Goal: Task Accomplishment & Management: Manage account settings

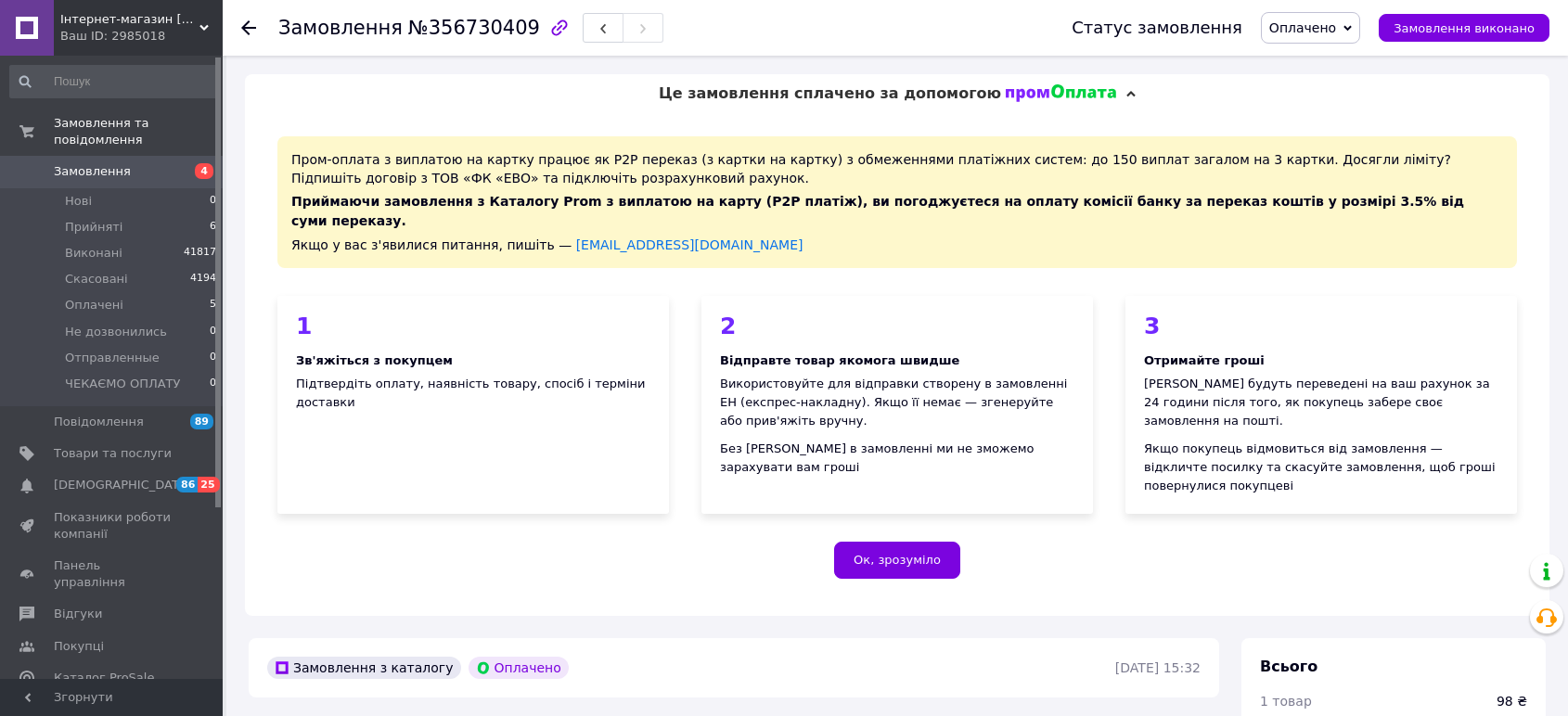
scroll to position [412, 0]
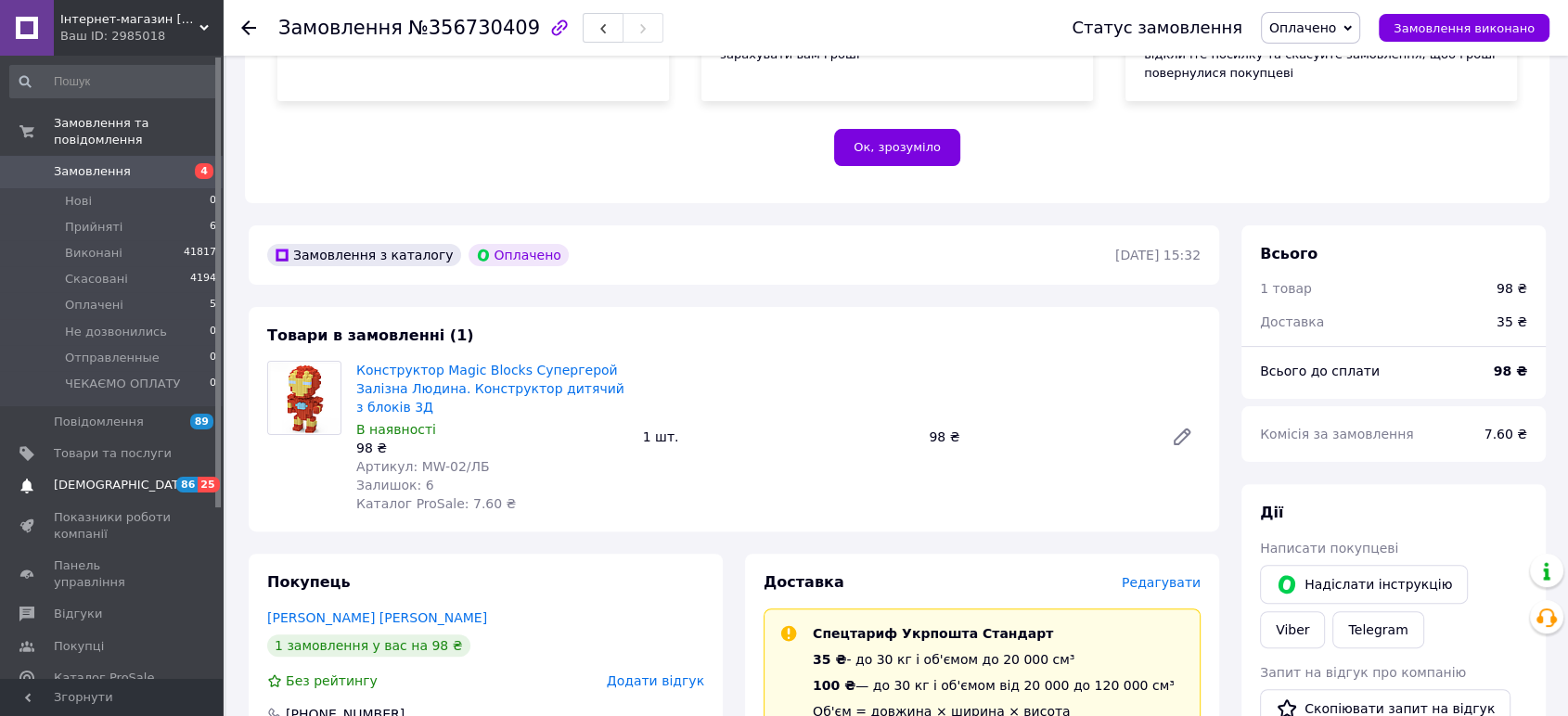
click at [85, 477] on span "[DEMOGRAPHIC_DATA]" at bounding box center [122, 485] width 137 height 17
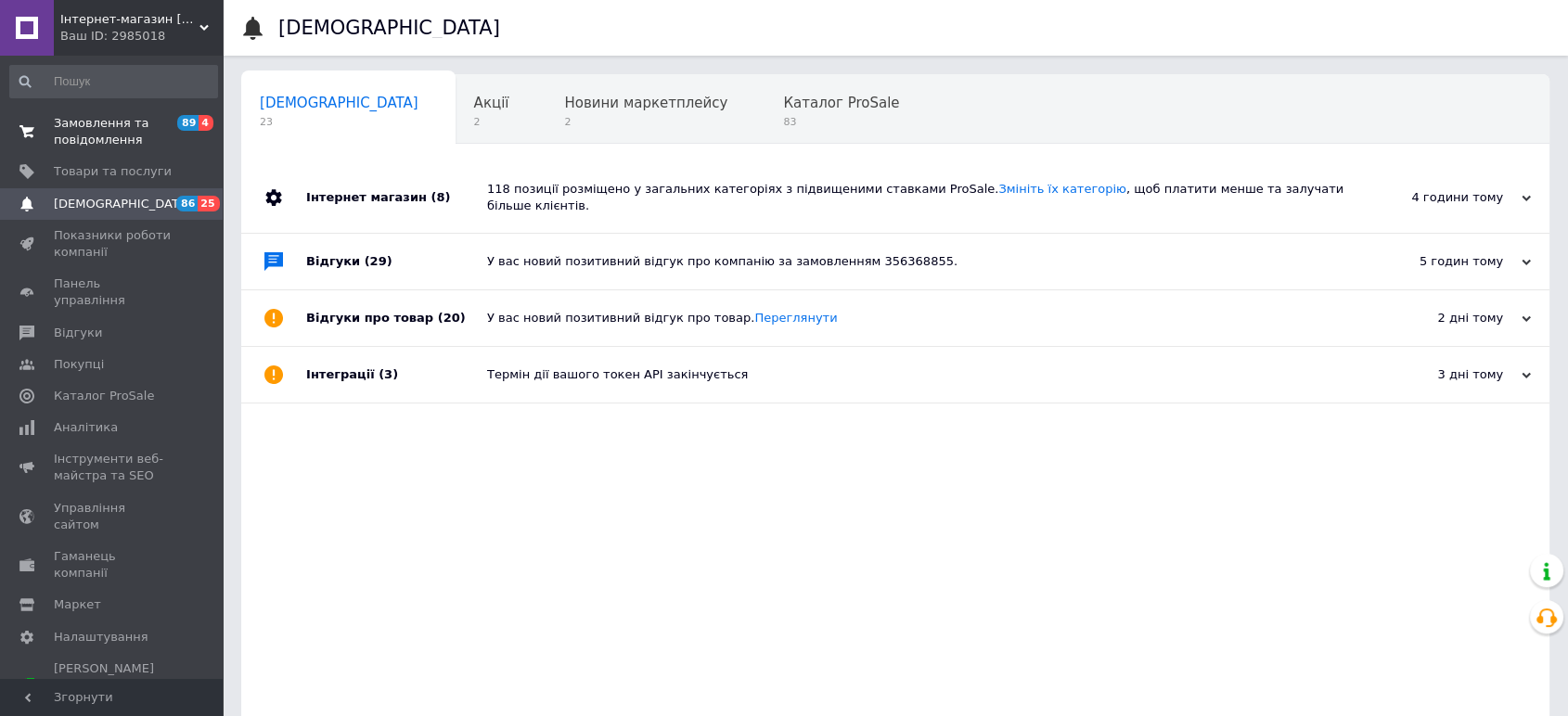
click at [100, 125] on span "Замовлення та повідомлення" at bounding box center [113, 131] width 118 height 33
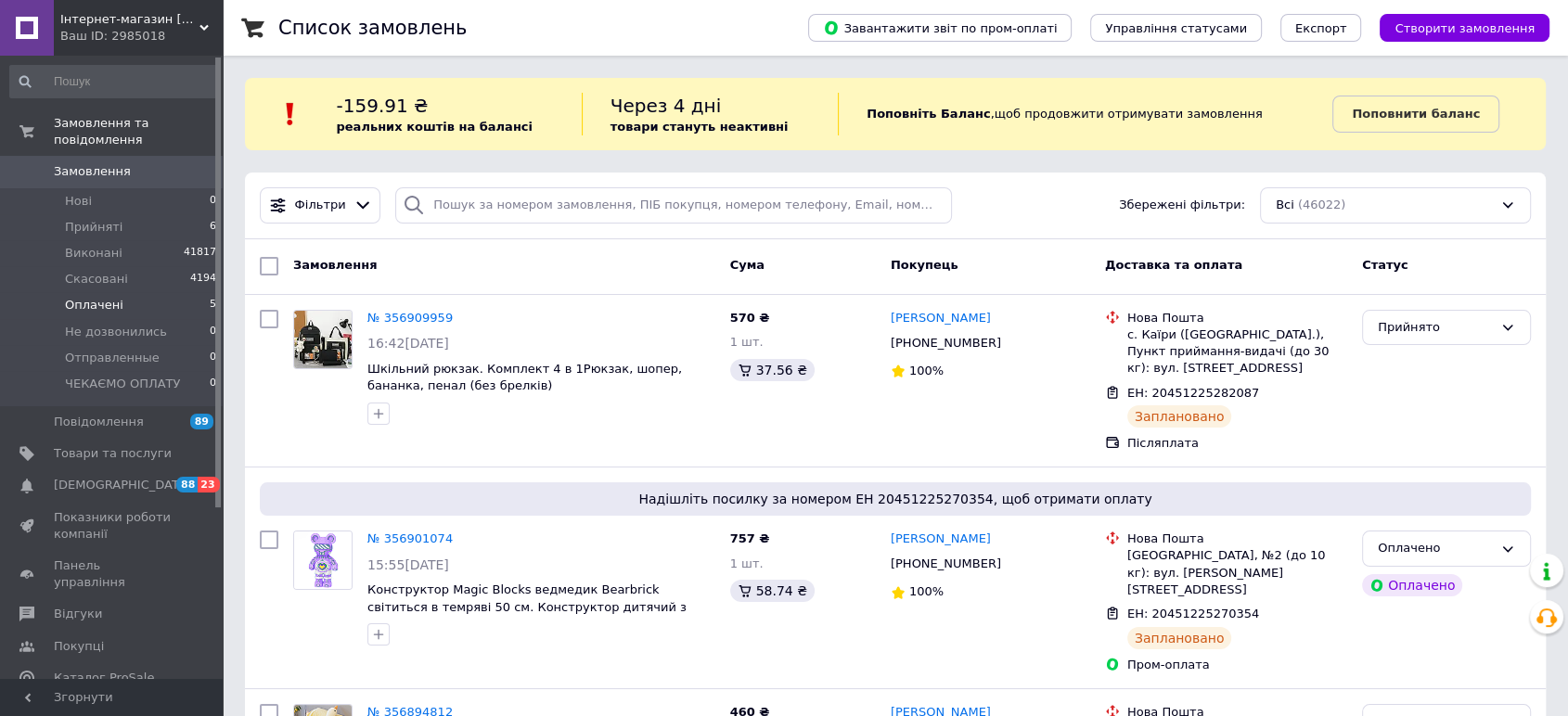
click at [90, 297] on span "Оплачені" at bounding box center [95, 306] width 59 height 17
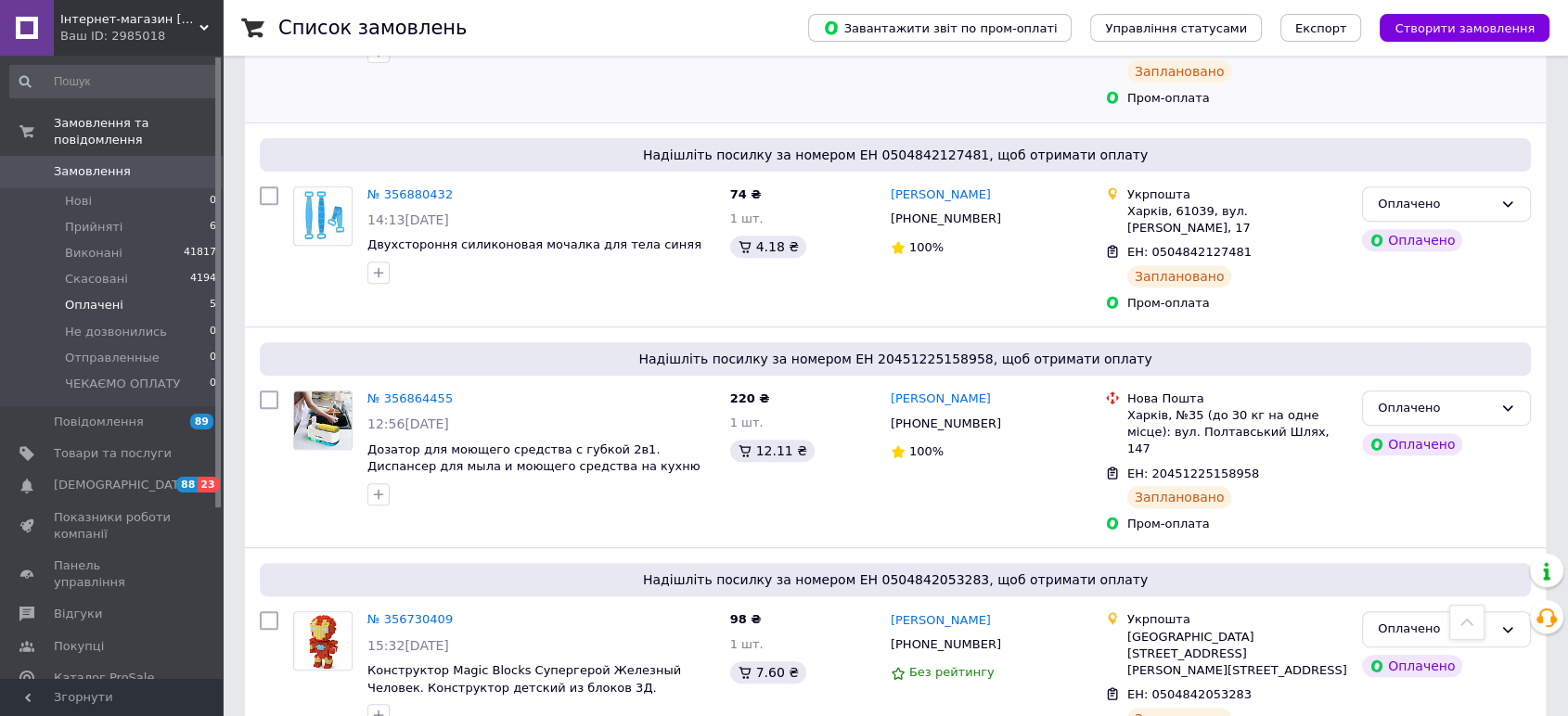
scroll to position [704, 0]
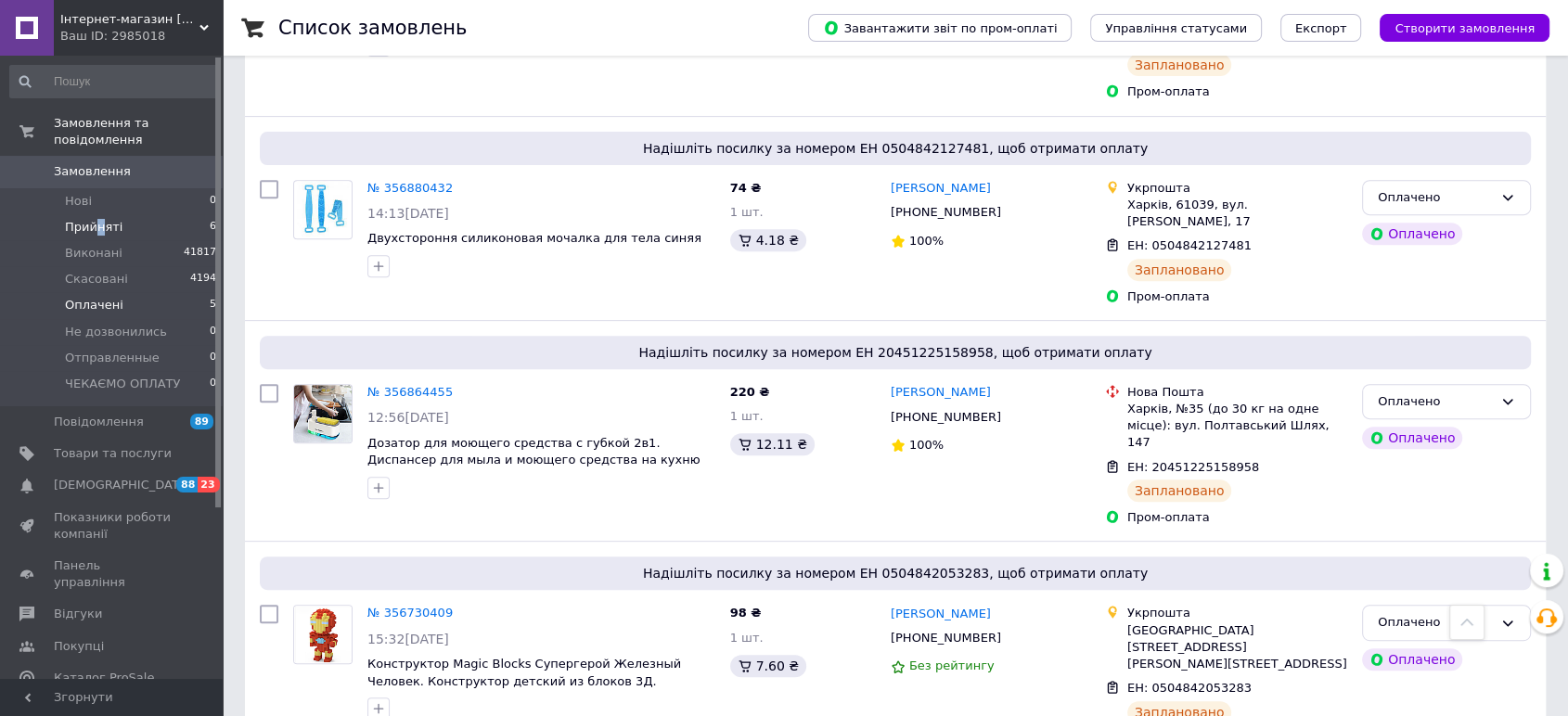
click at [97, 218] on span "Прийняті" at bounding box center [94, 227] width 58 height 17
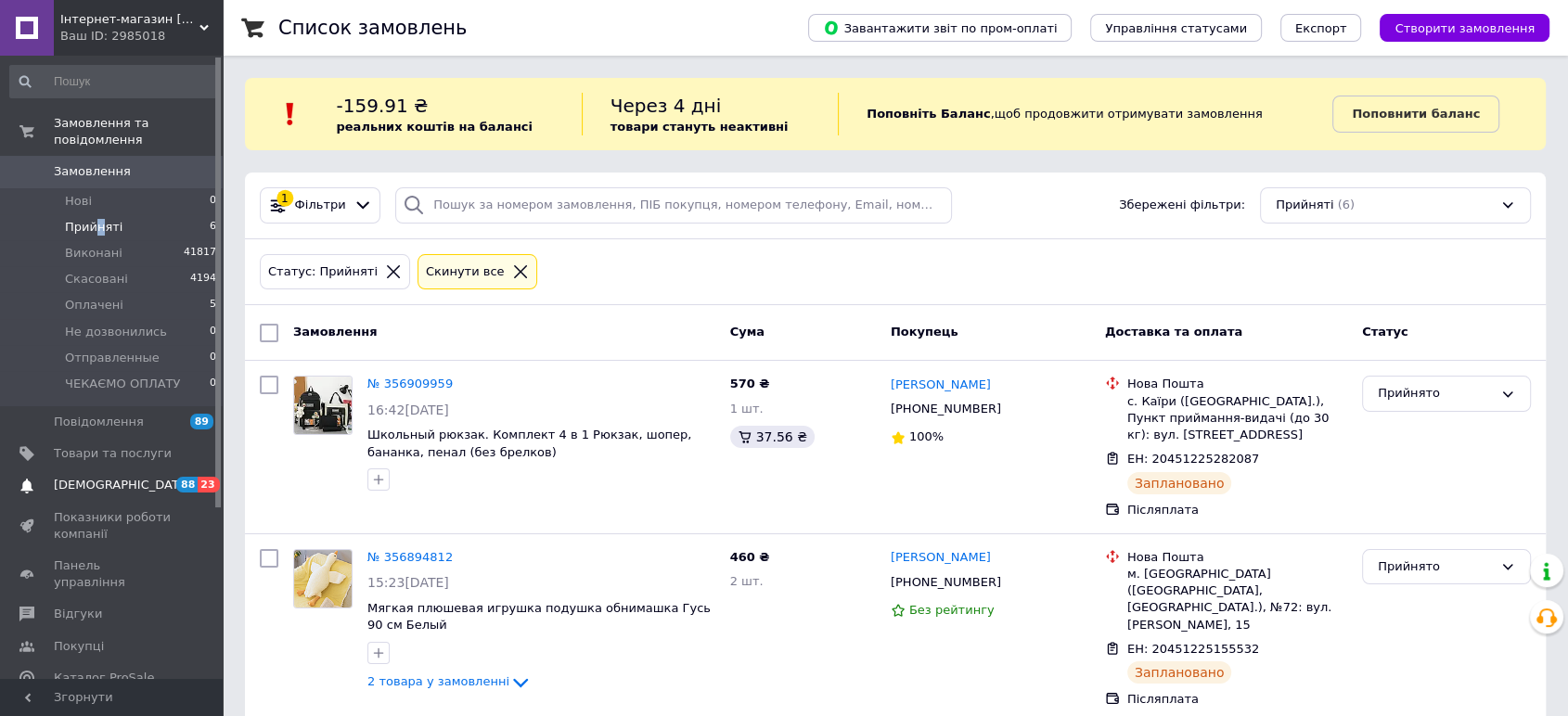
click at [96, 469] on link "[DEMOGRAPHIC_DATA] 88 23" at bounding box center [114, 484] width 227 height 31
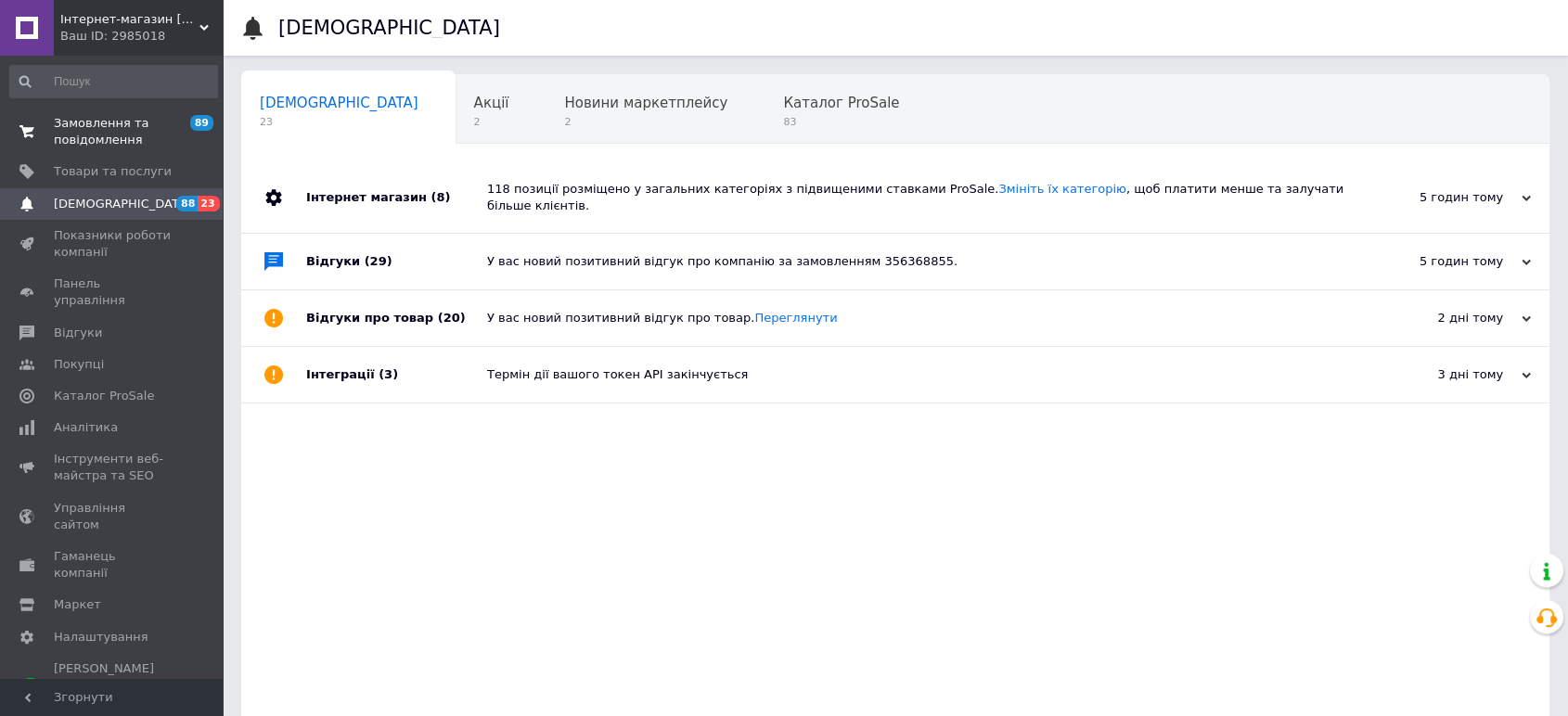
click at [111, 129] on span "Замовлення та повідомлення" at bounding box center [113, 131] width 118 height 33
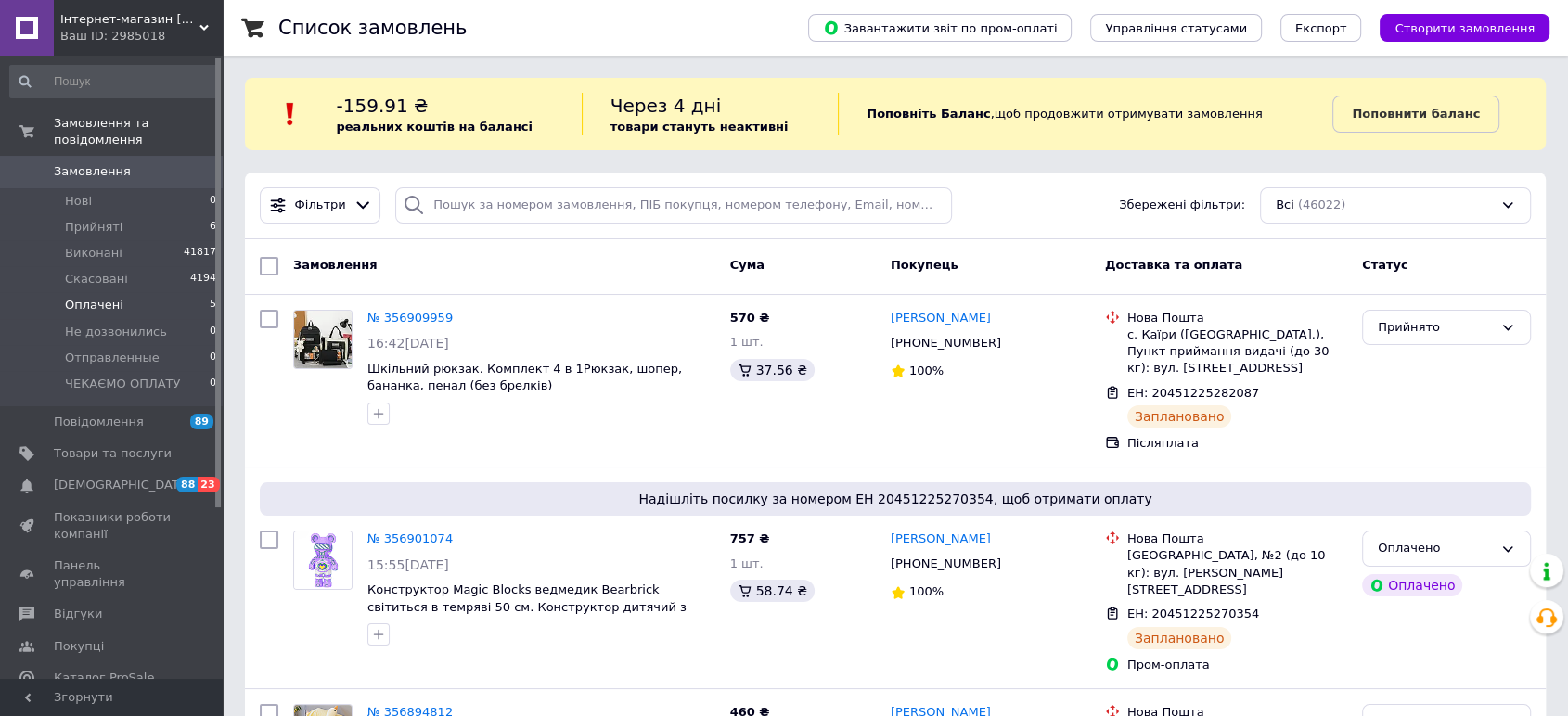
click at [106, 297] on span "Оплачені" at bounding box center [95, 306] width 59 height 17
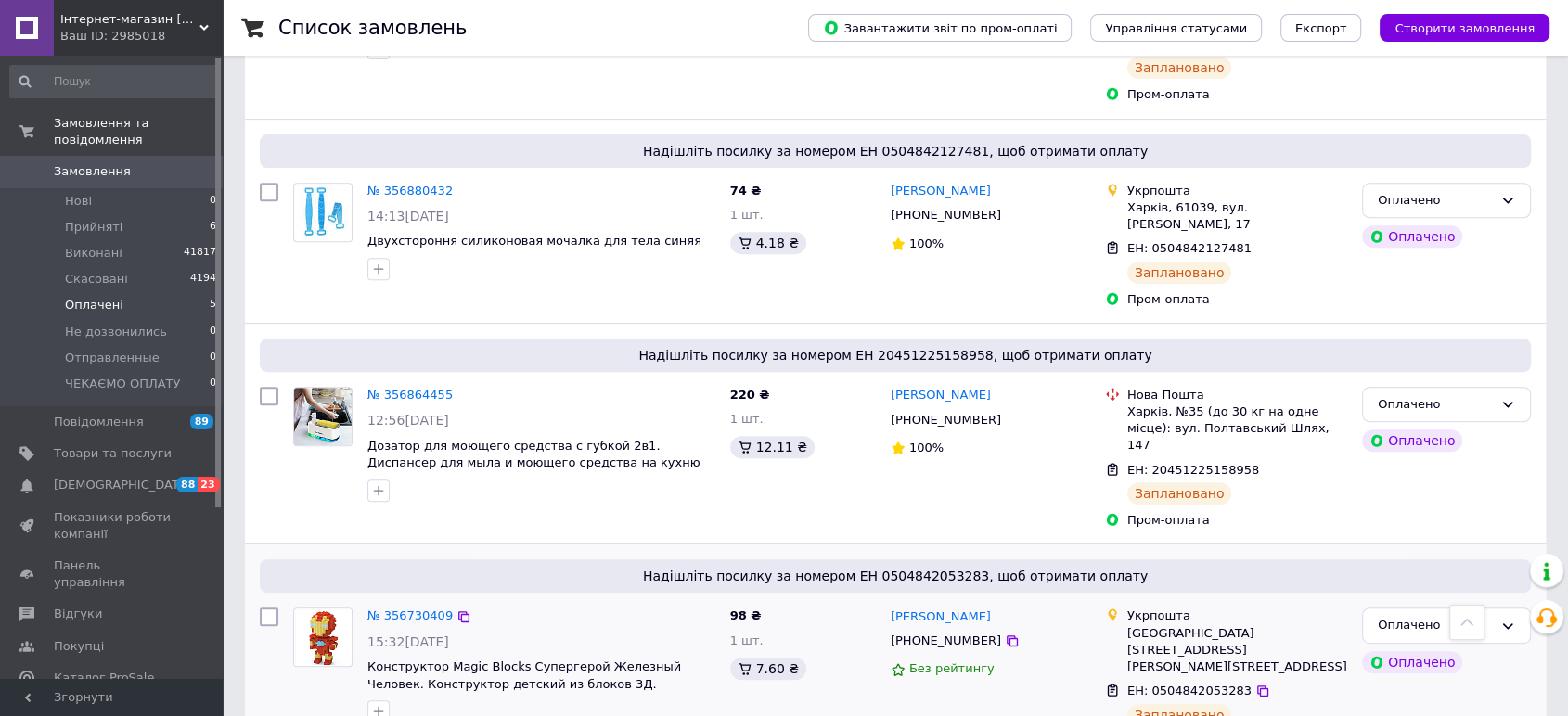
scroll to position [704, 0]
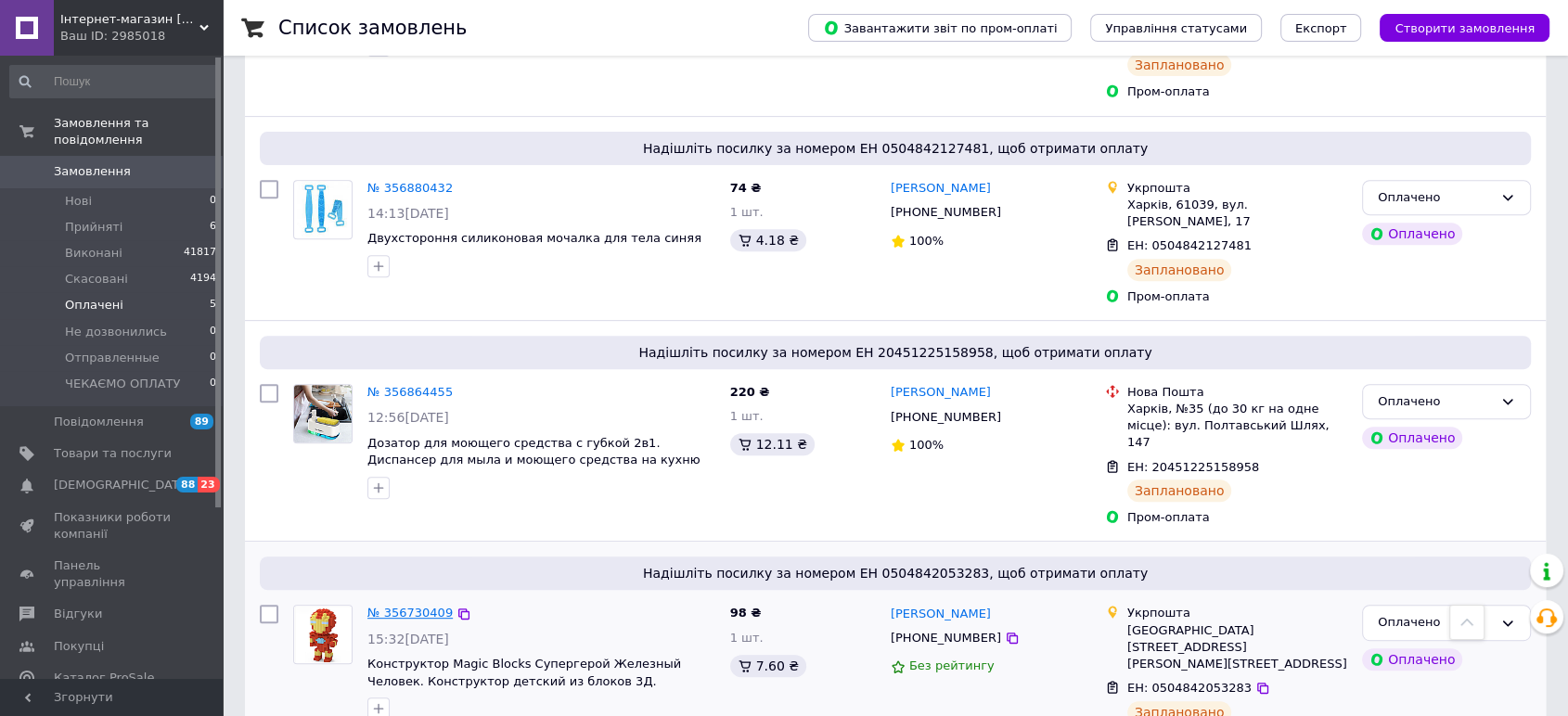
click at [417, 605] on link "№ 356730409" at bounding box center [410, 612] width 85 height 14
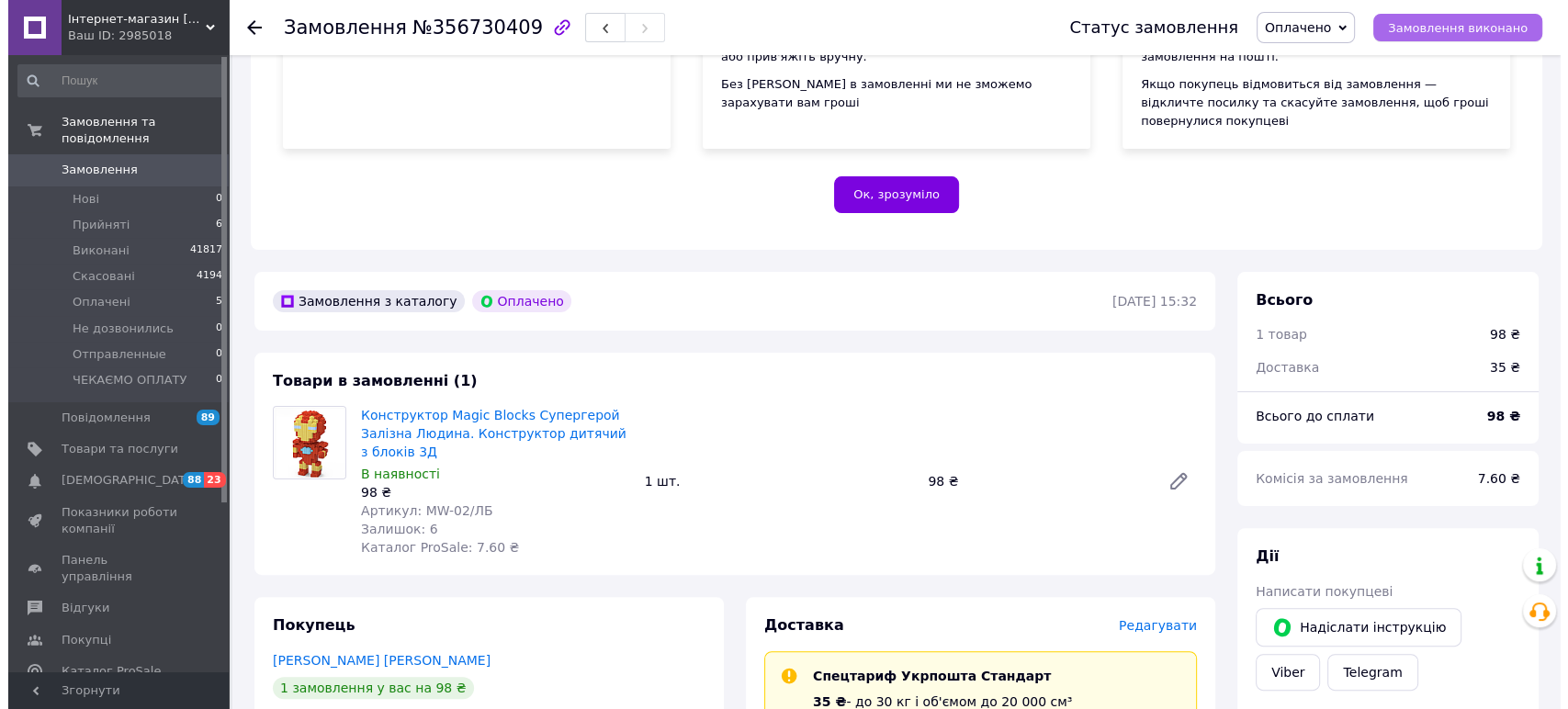
scroll to position [305, 0]
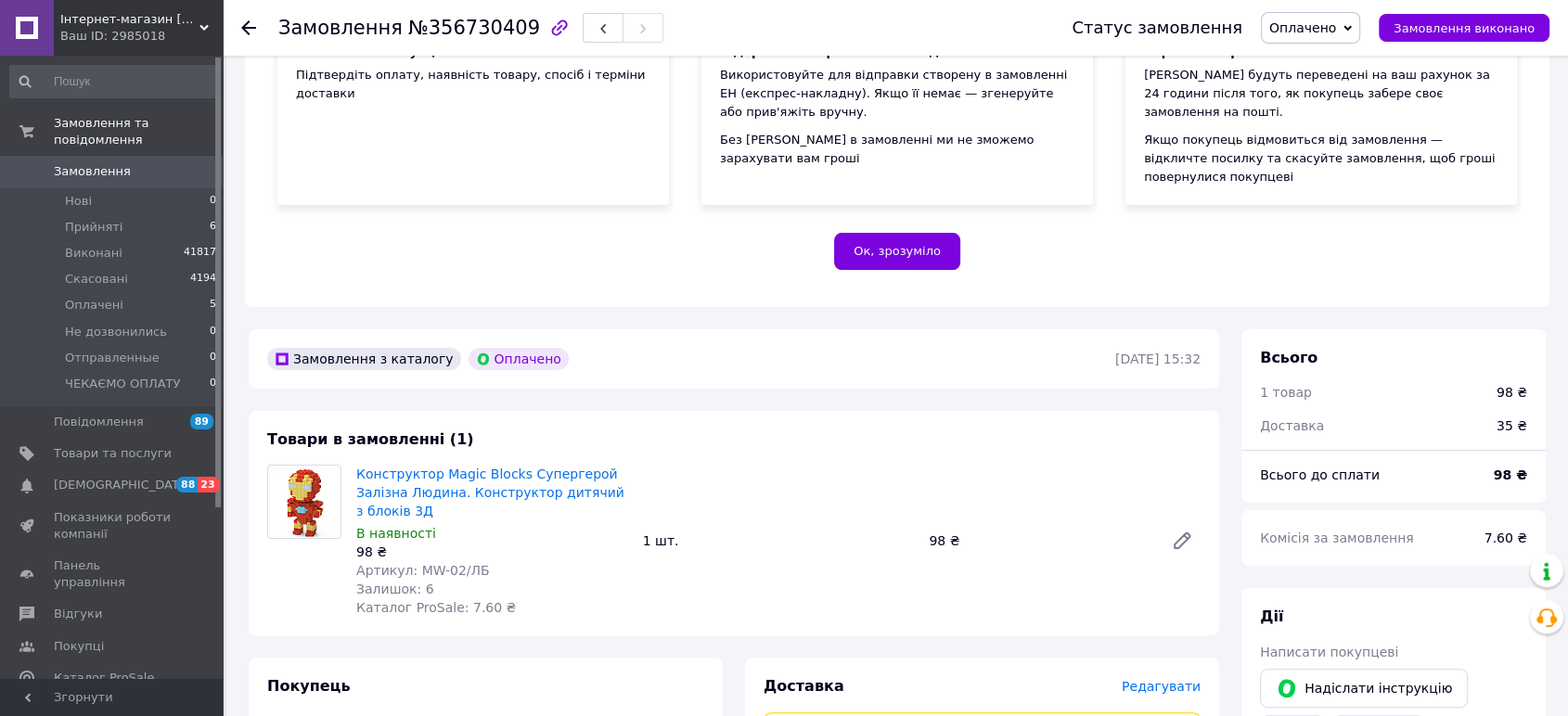
click at [1357, 21] on span "Оплачено" at bounding box center [1310, 27] width 99 height 31
click at [1303, 114] on li "Скасовано" at bounding box center [1328, 120] width 133 height 27
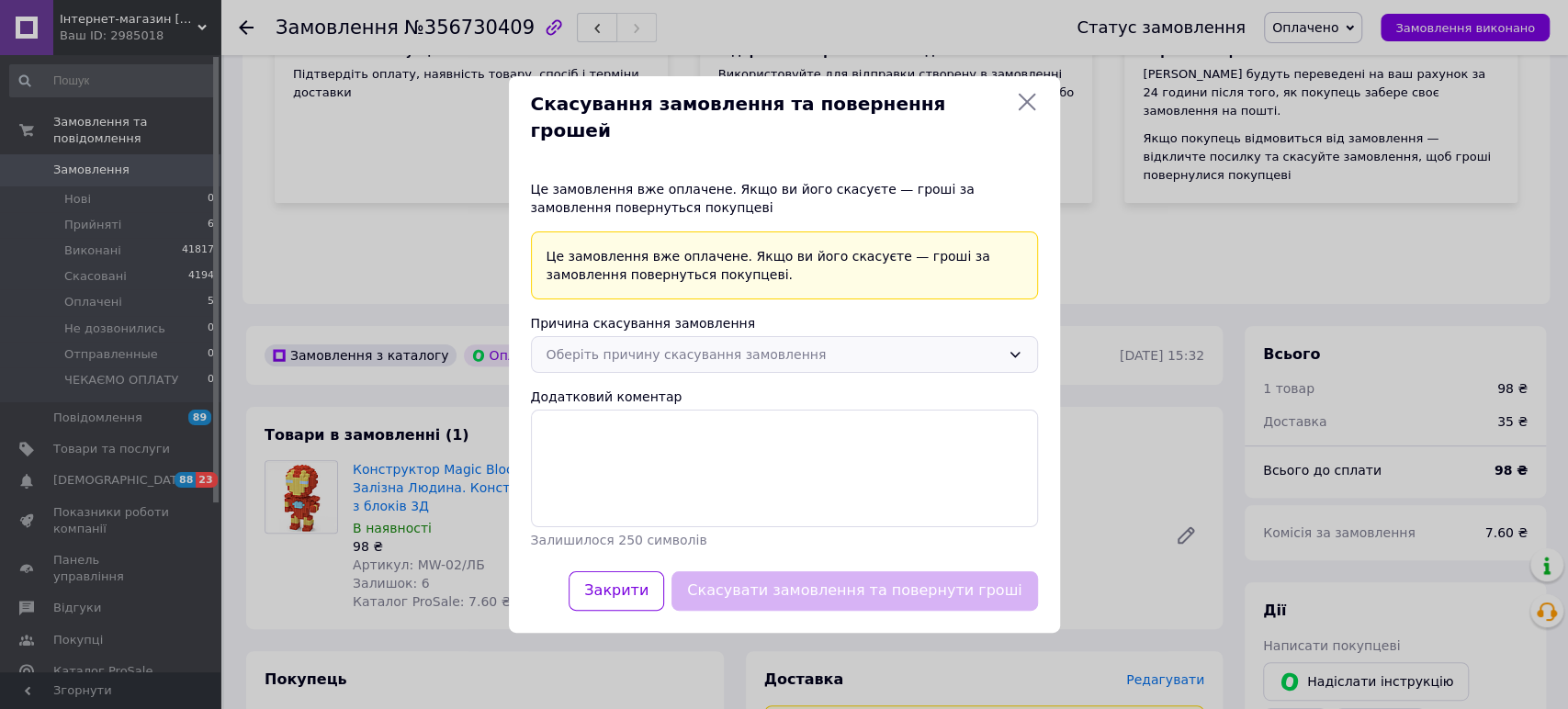
click at [763, 348] on div "Оберіть причину скасування замовлення" at bounding box center [773, 355] width 454 height 21
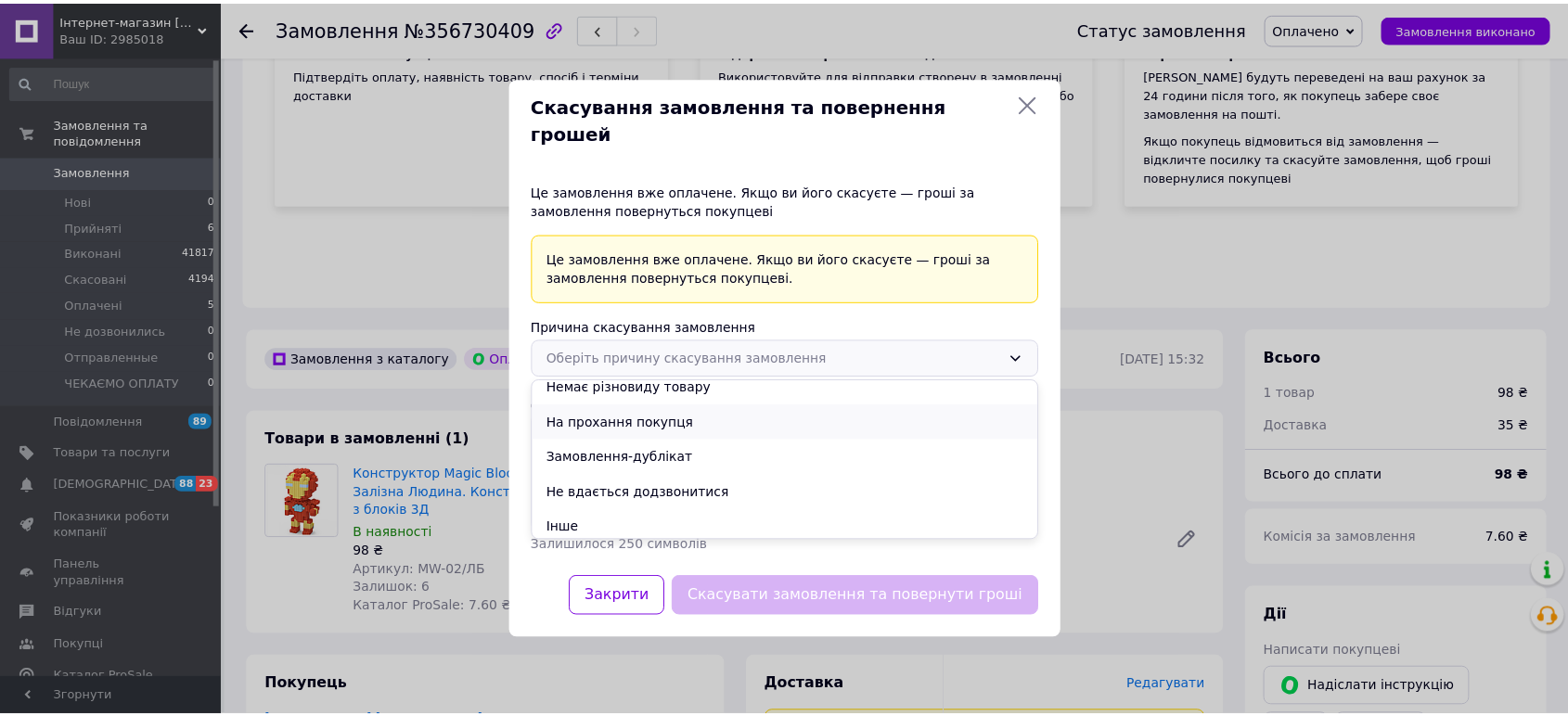
scroll to position [52, 0]
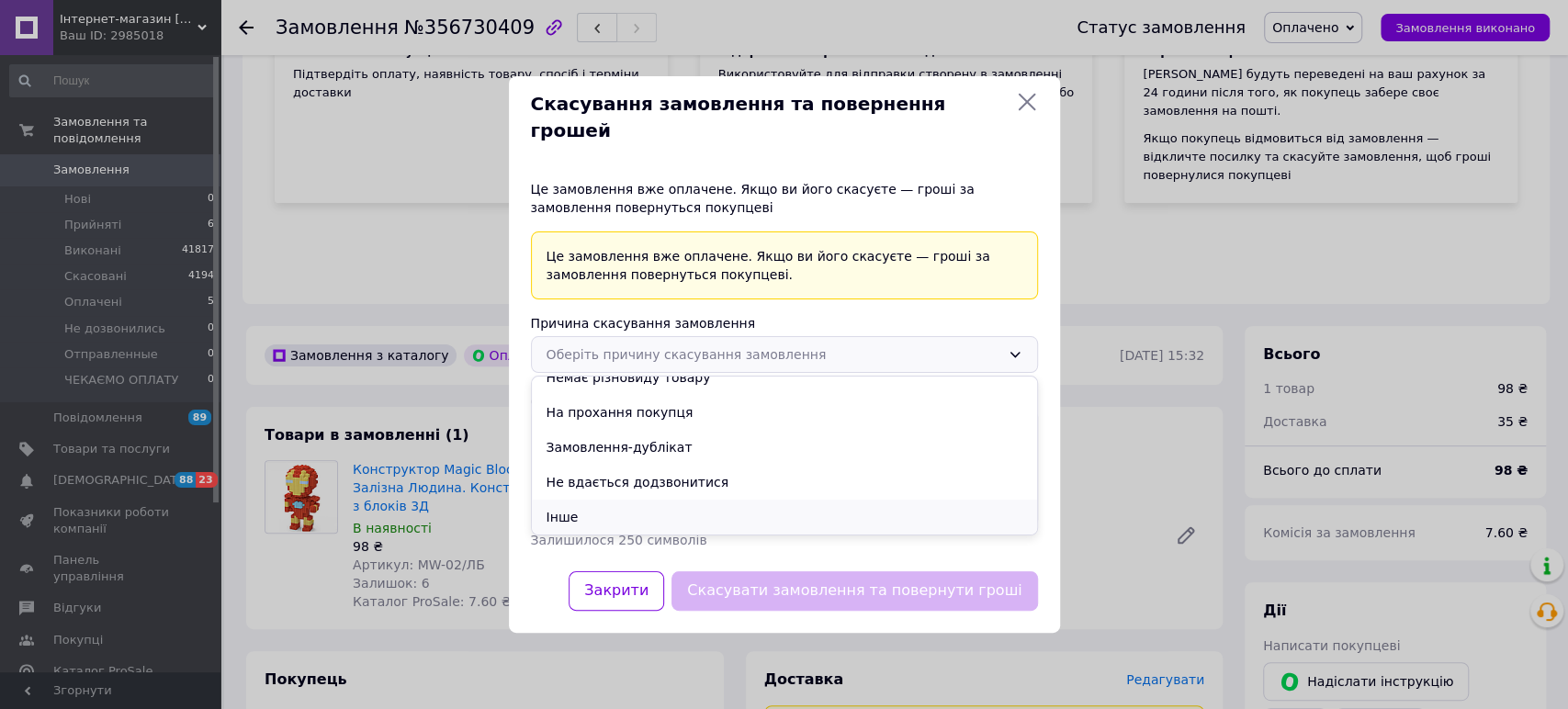
click at [570, 499] on li "Інше" at bounding box center [784, 516] width 505 height 35
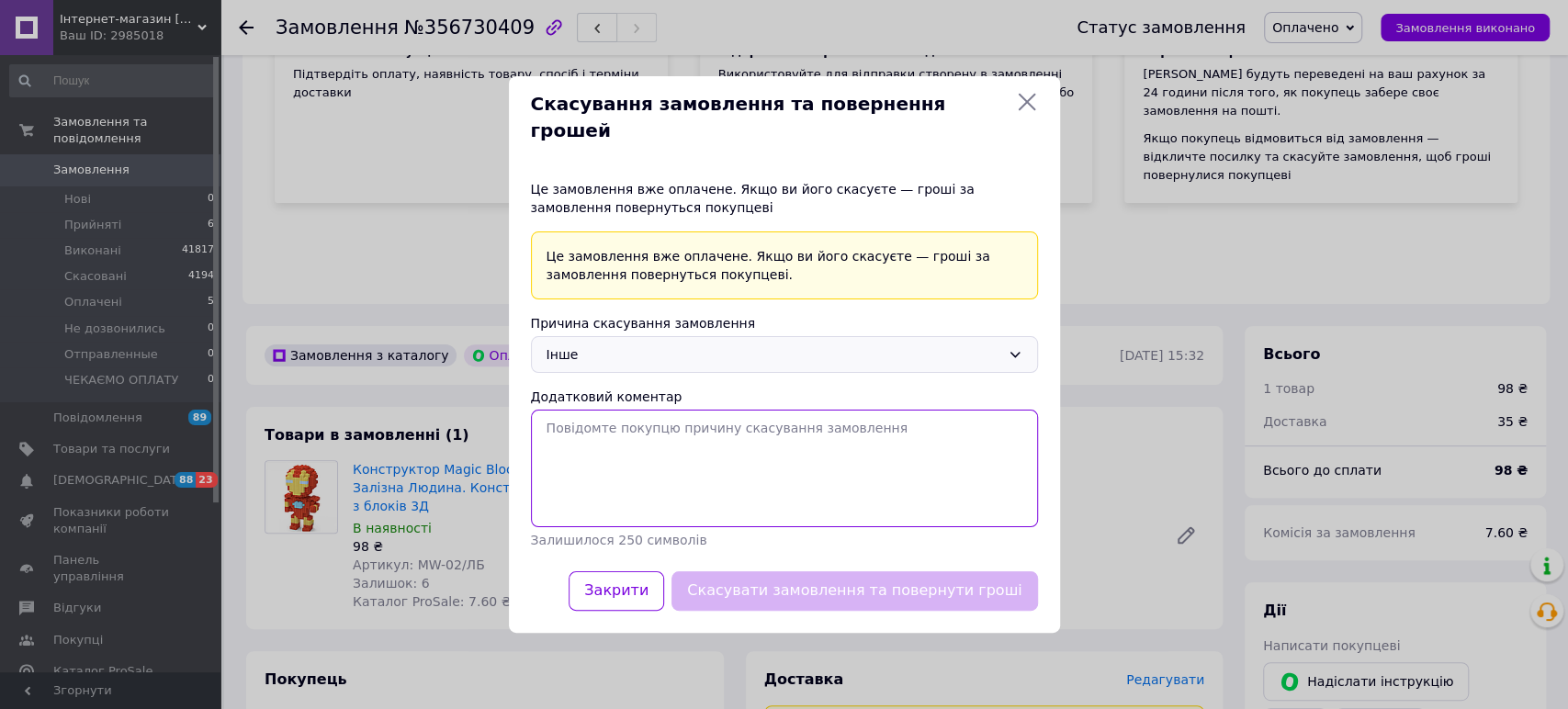
click at [678, 468] on textarea "Додатковий коментар" at bounding box center [784, 467] width 507 height 117
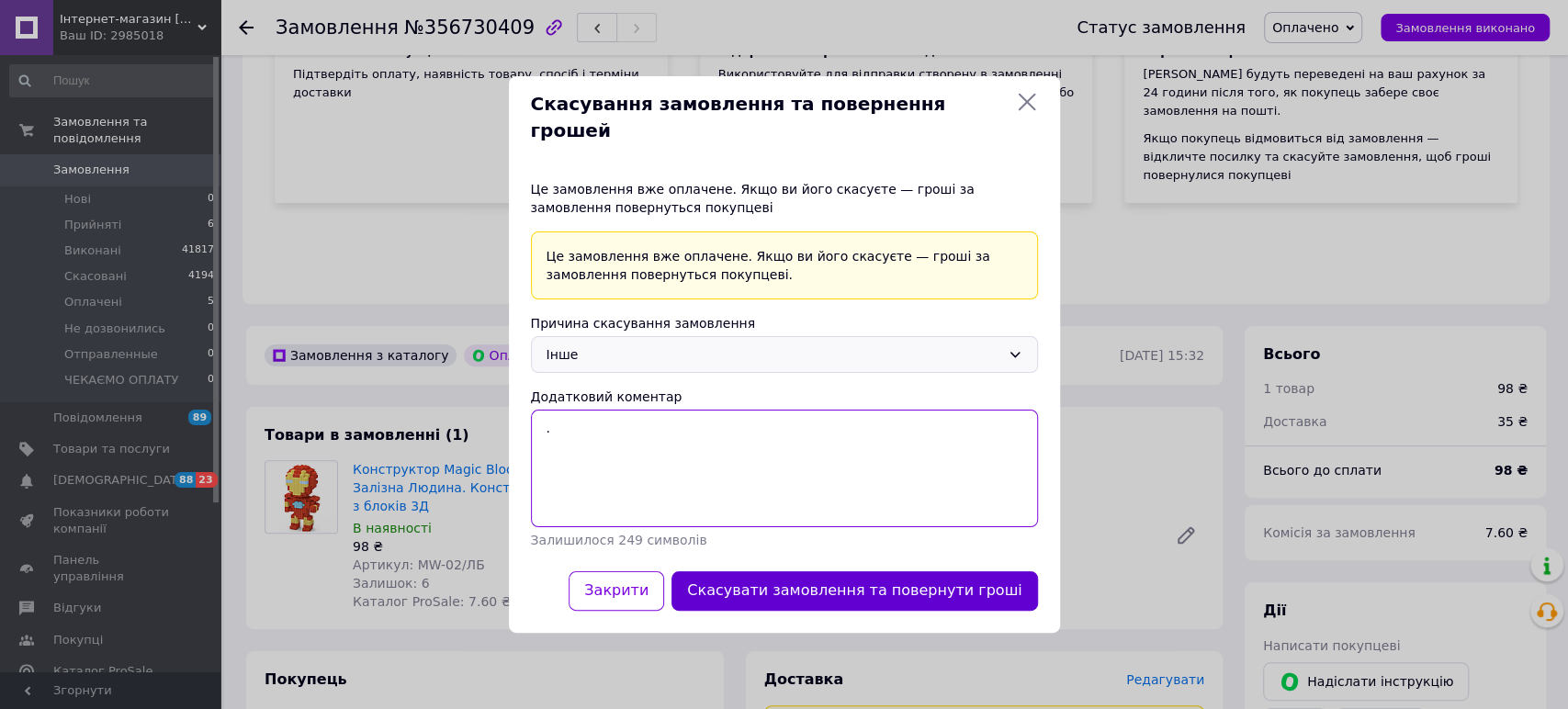
type textarea "."
click at [953, 576] on button "Скасувати замовлення та повернути гроші" at bounding box center [855, 591] width 366 height 39
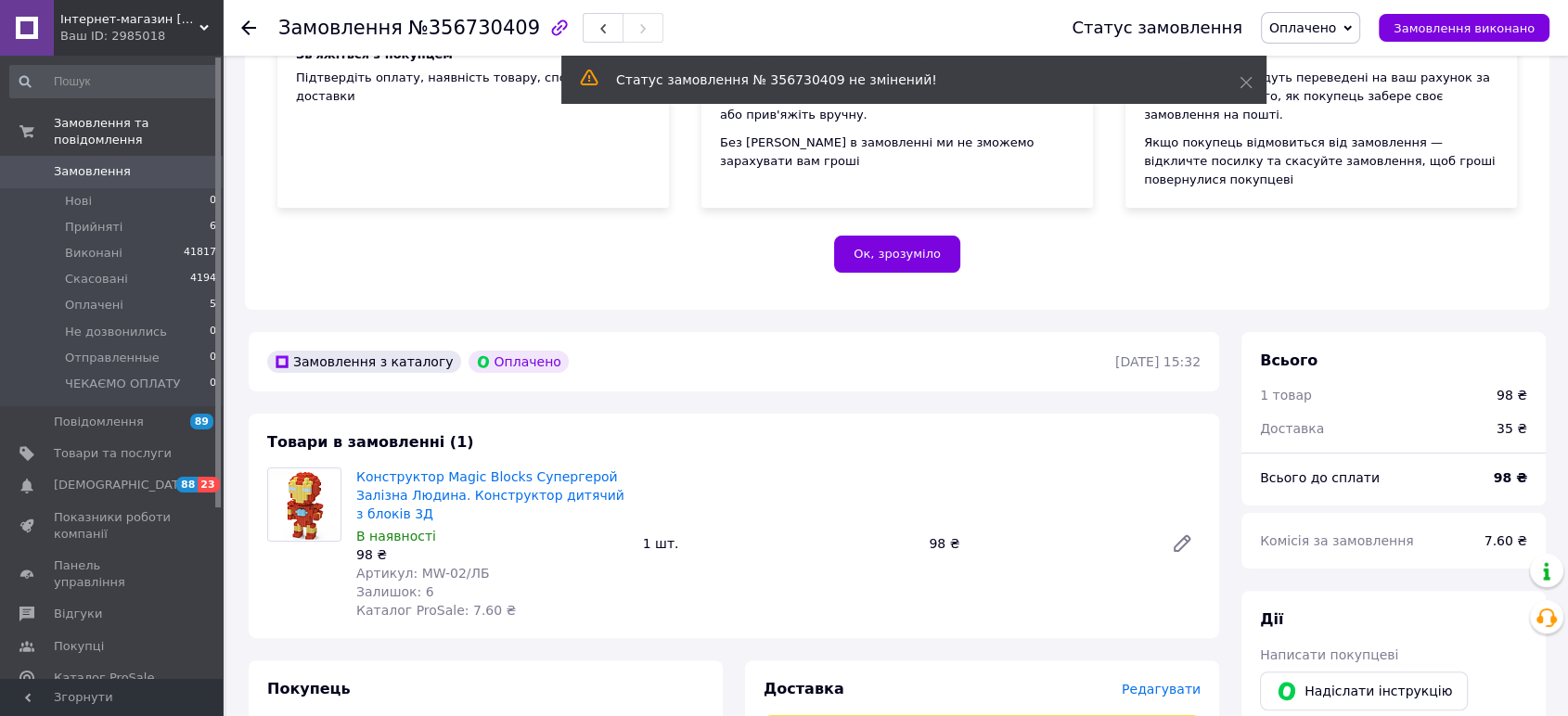
scroll to position [0, 0]
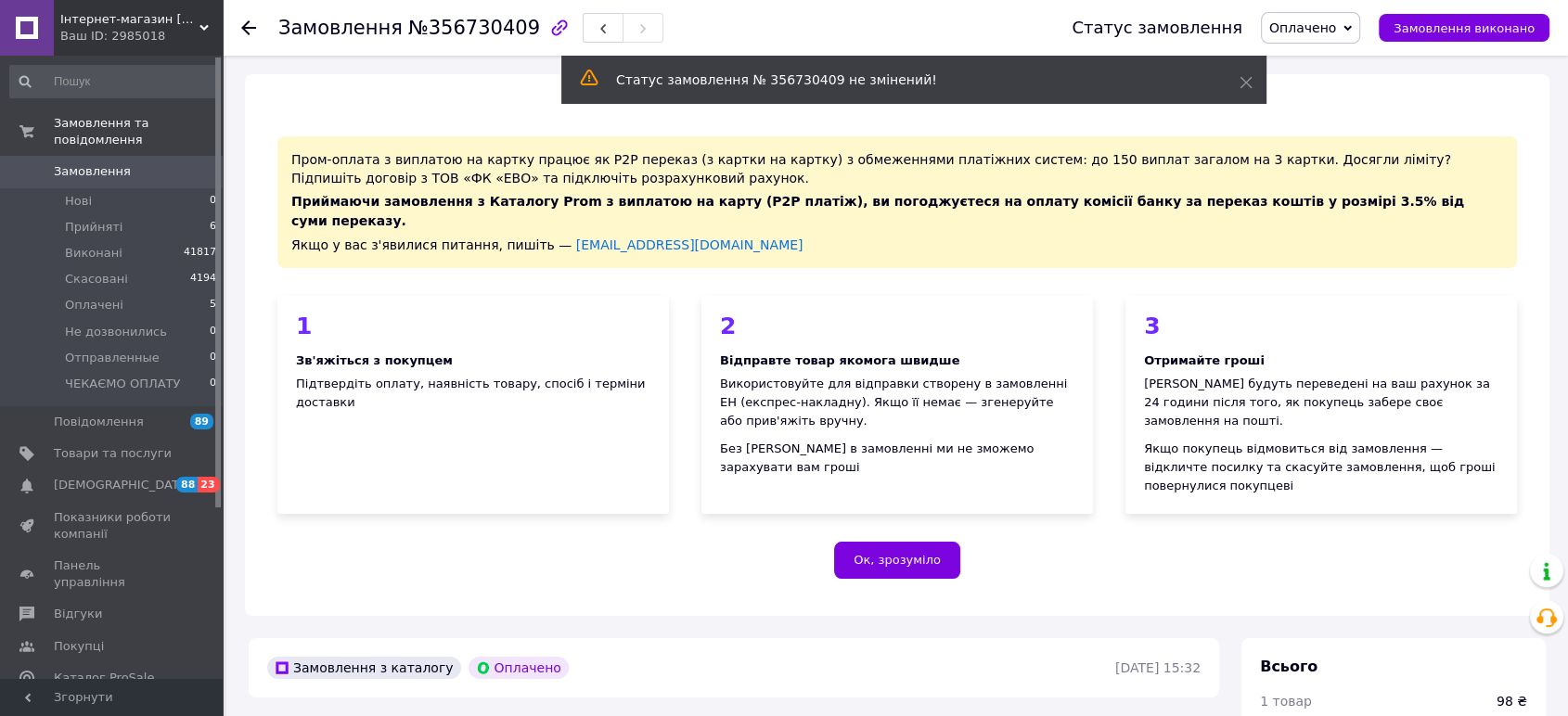
click at [241, 27] on icon at bounding box center [249, 28] width 15 height 15
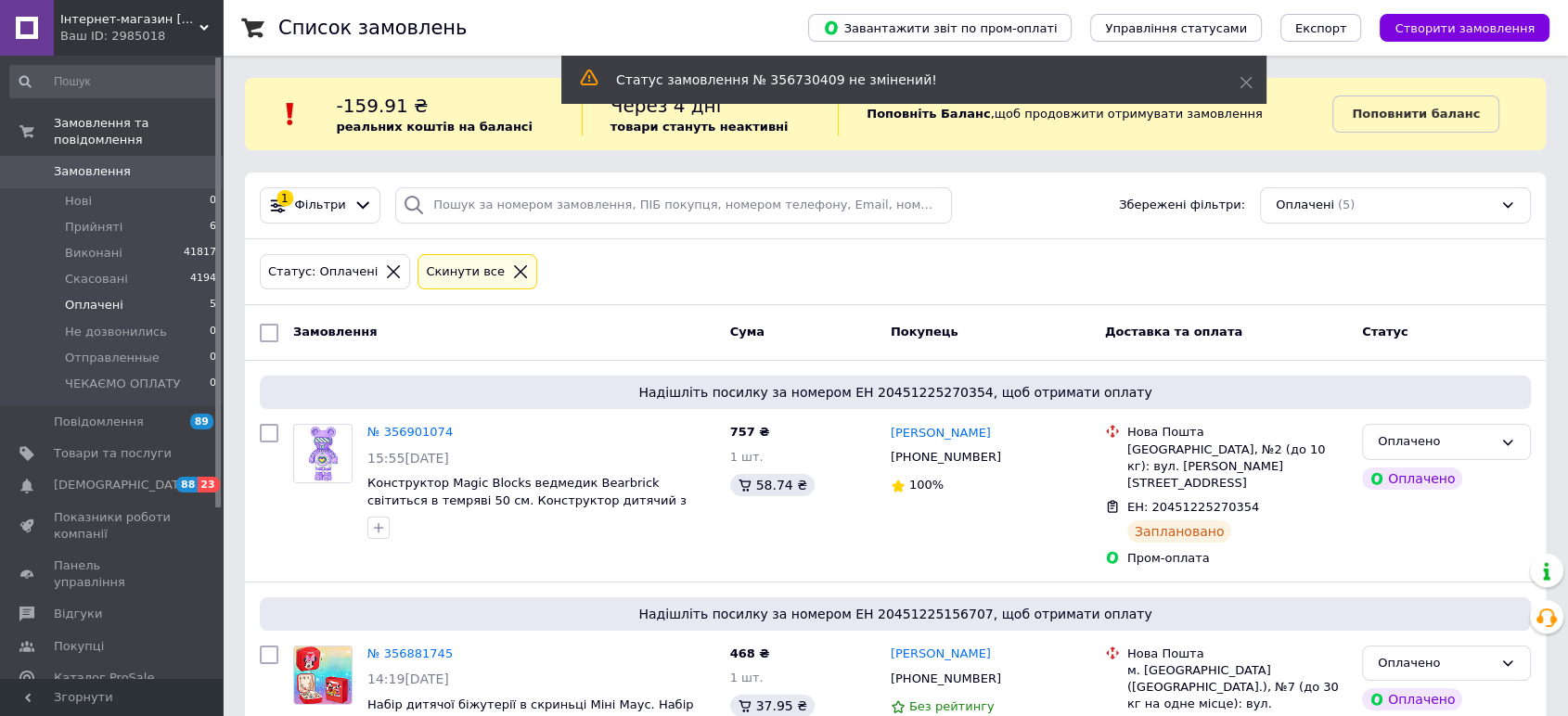
drag, startPoint x: 79, startPoint y: 471, endPoint x: 83, endPoint y: 428, distance: 43.2
click at [79, 477] on span "[DEMOGRAPHIC_DATA]" at bounding box center [122, 485] width 137 height 17
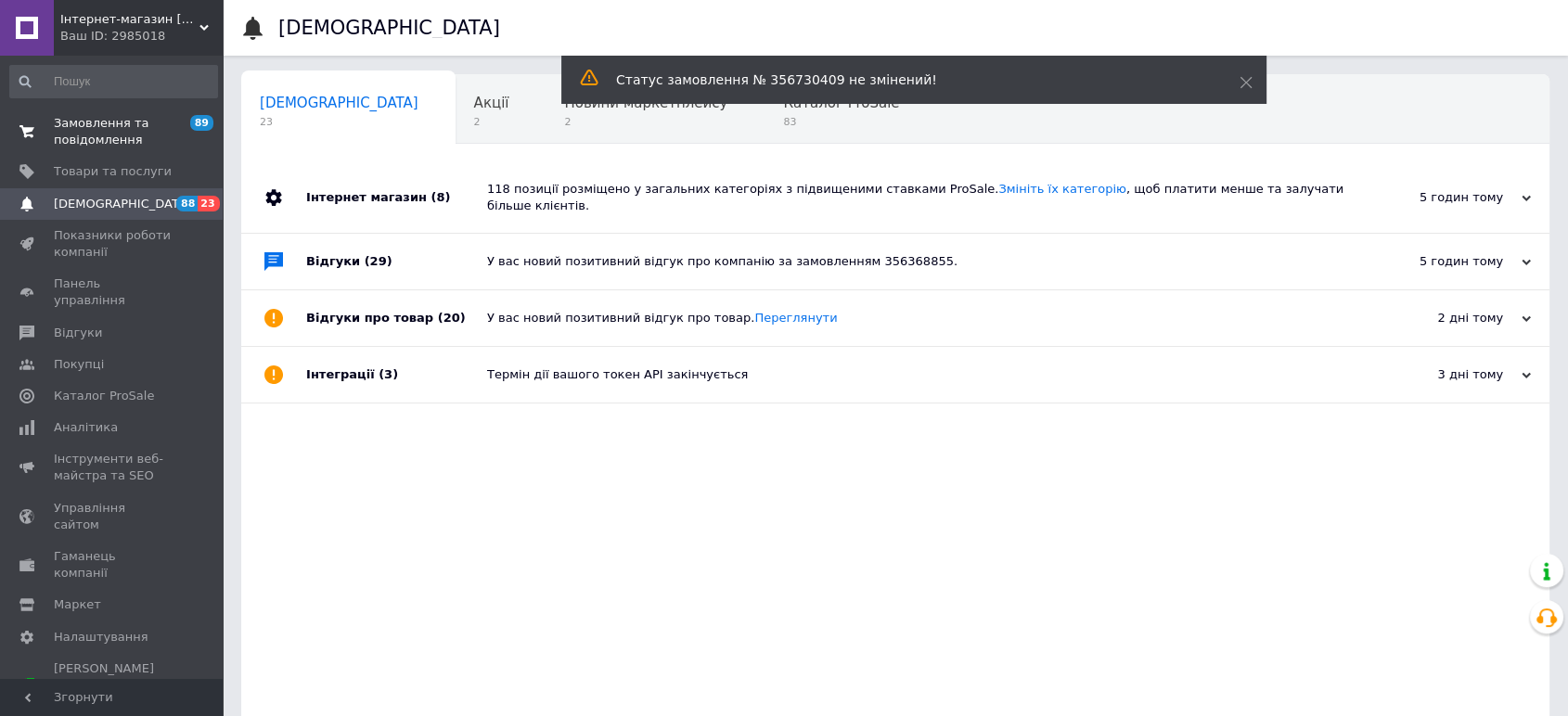
click at [104, 129] on span "Замовлення та повідомлення" at bounding box center [113, 131] width 118 height 33
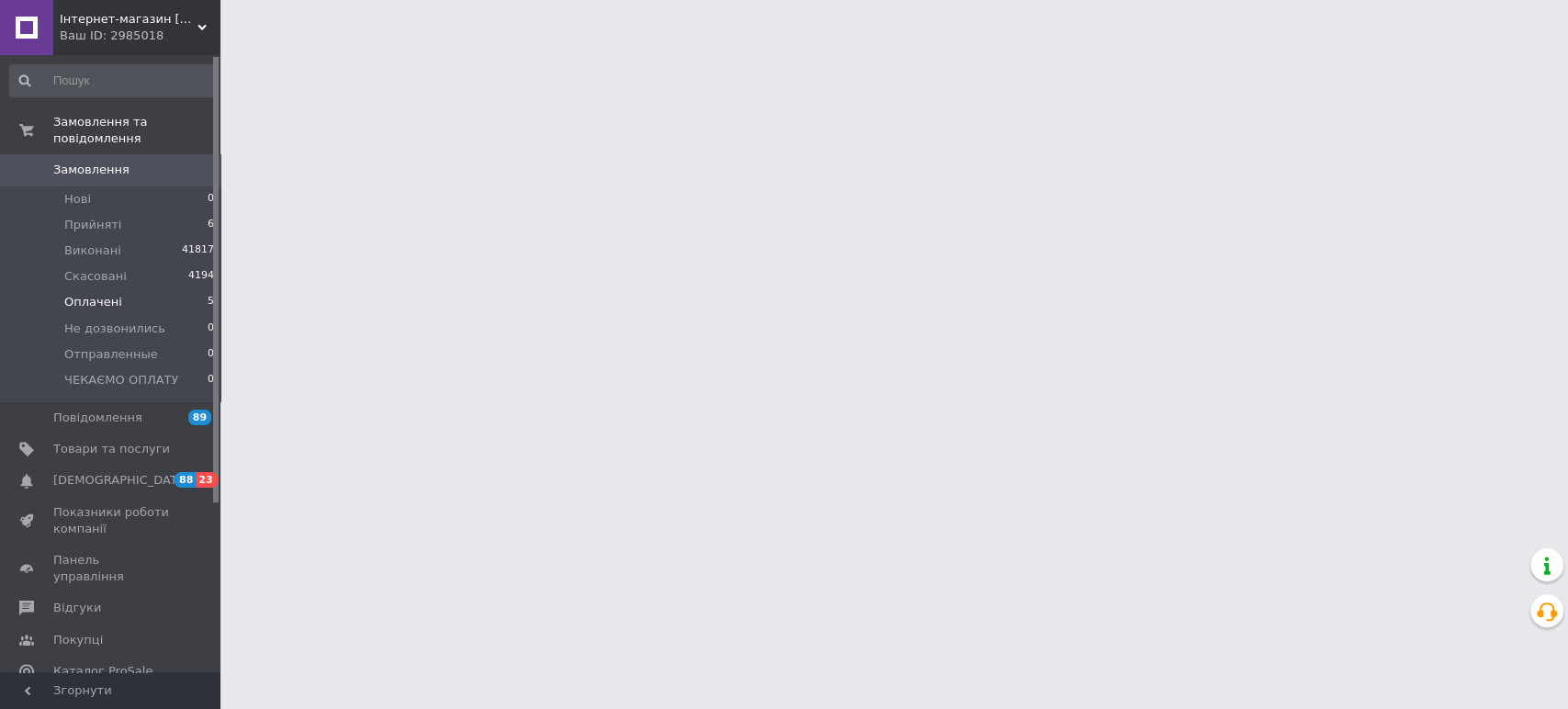
click at [92, 294] on span "Оплачені" at bounding box center [94, 303] width 58 height 17
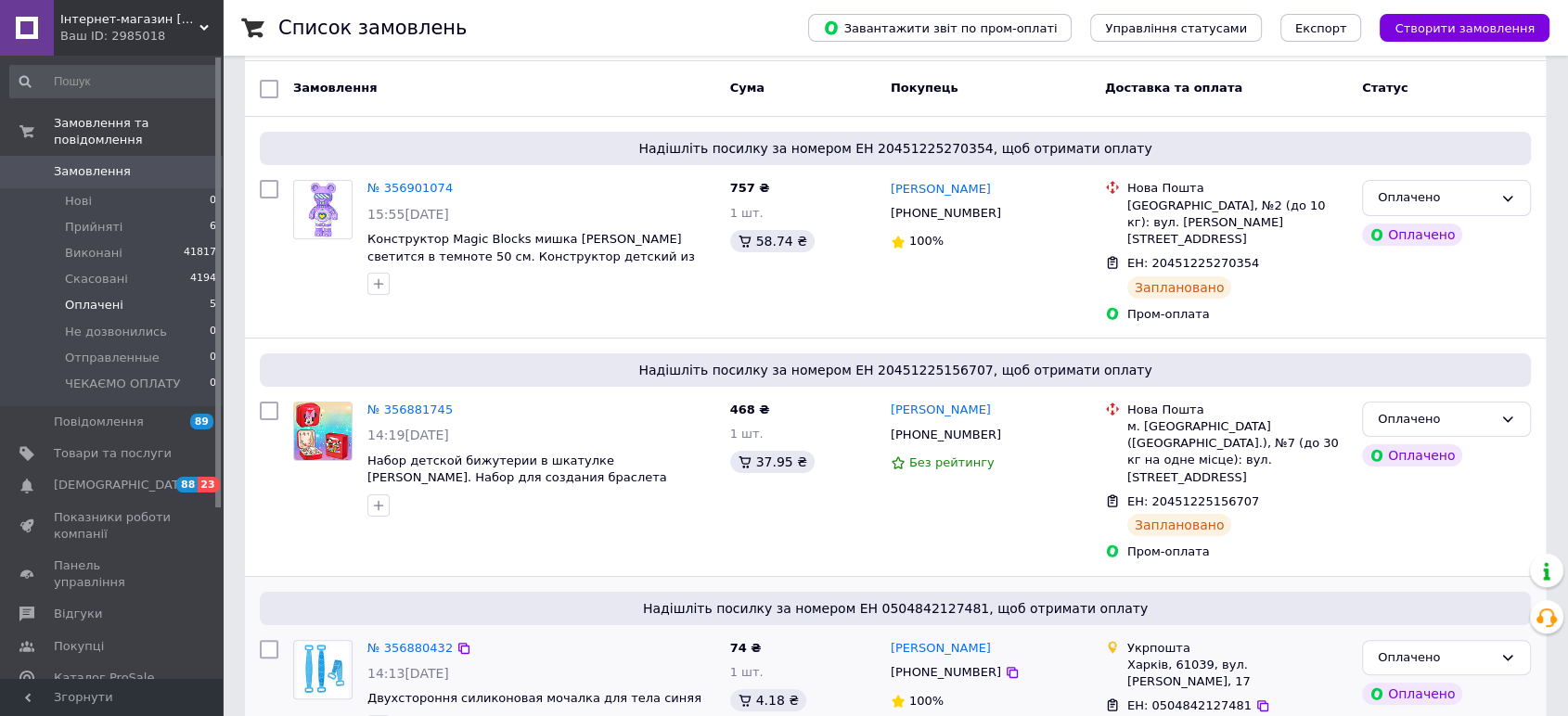
scroll to position [498, 0]
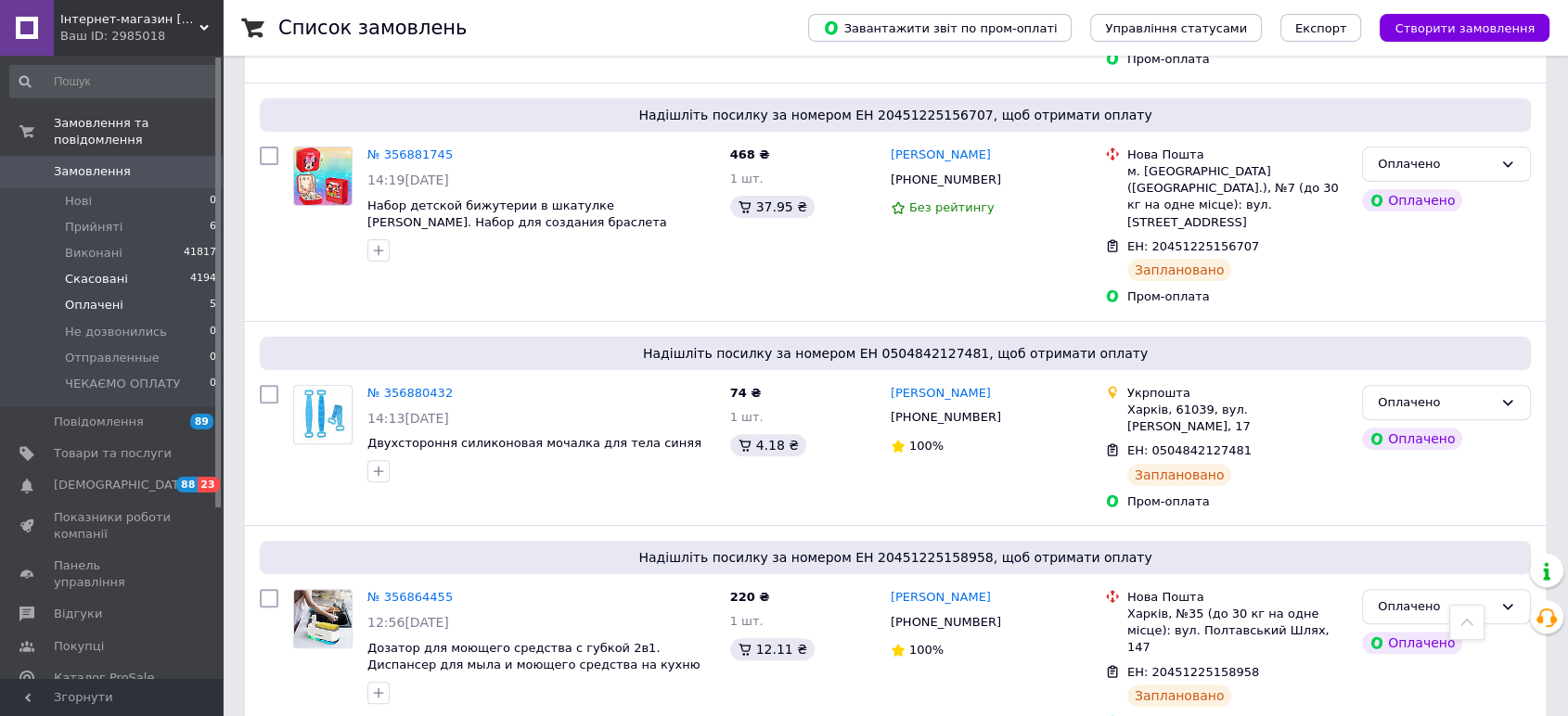
click at [80, 271] on span "Скасовані" at bounding box center [97, 279] width 63 height 17
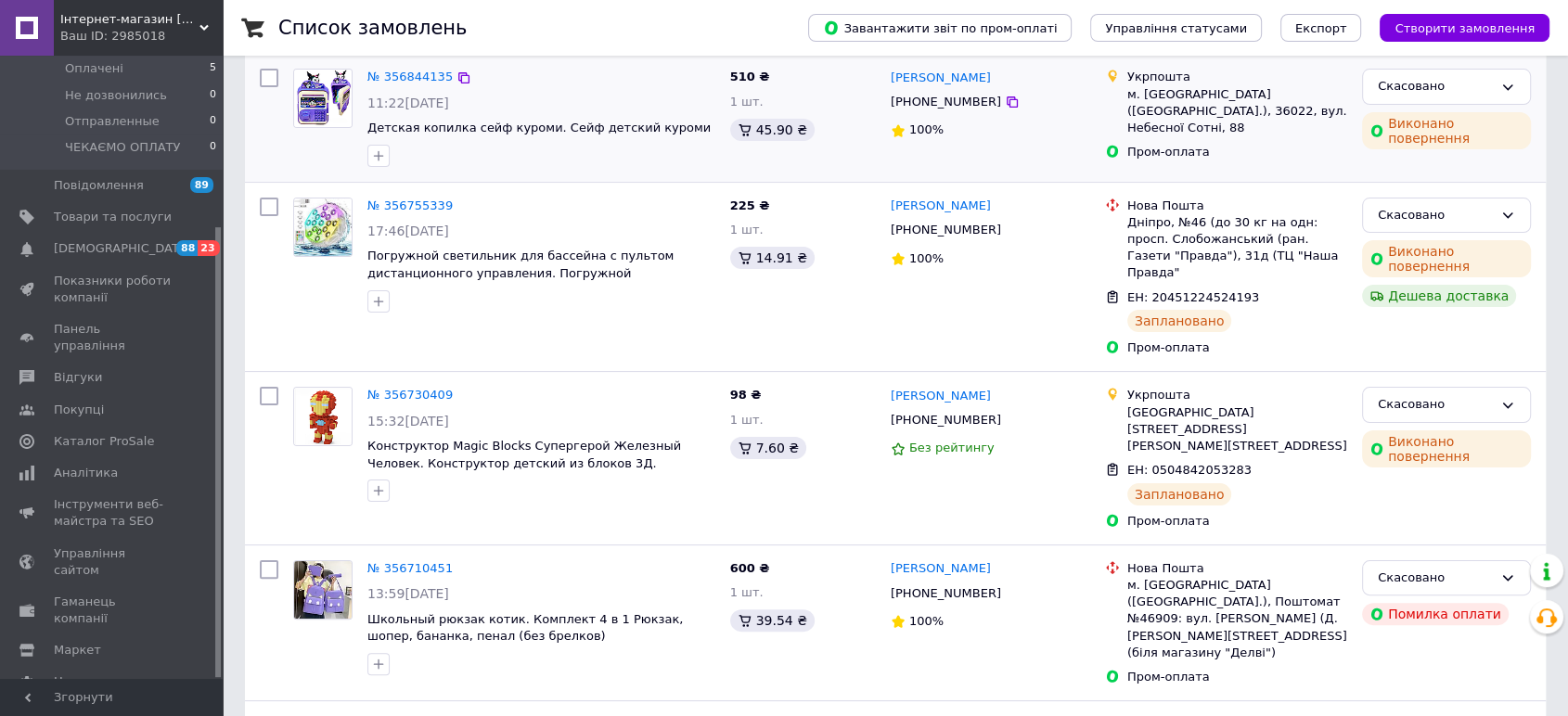
scroll to position [308, 0]
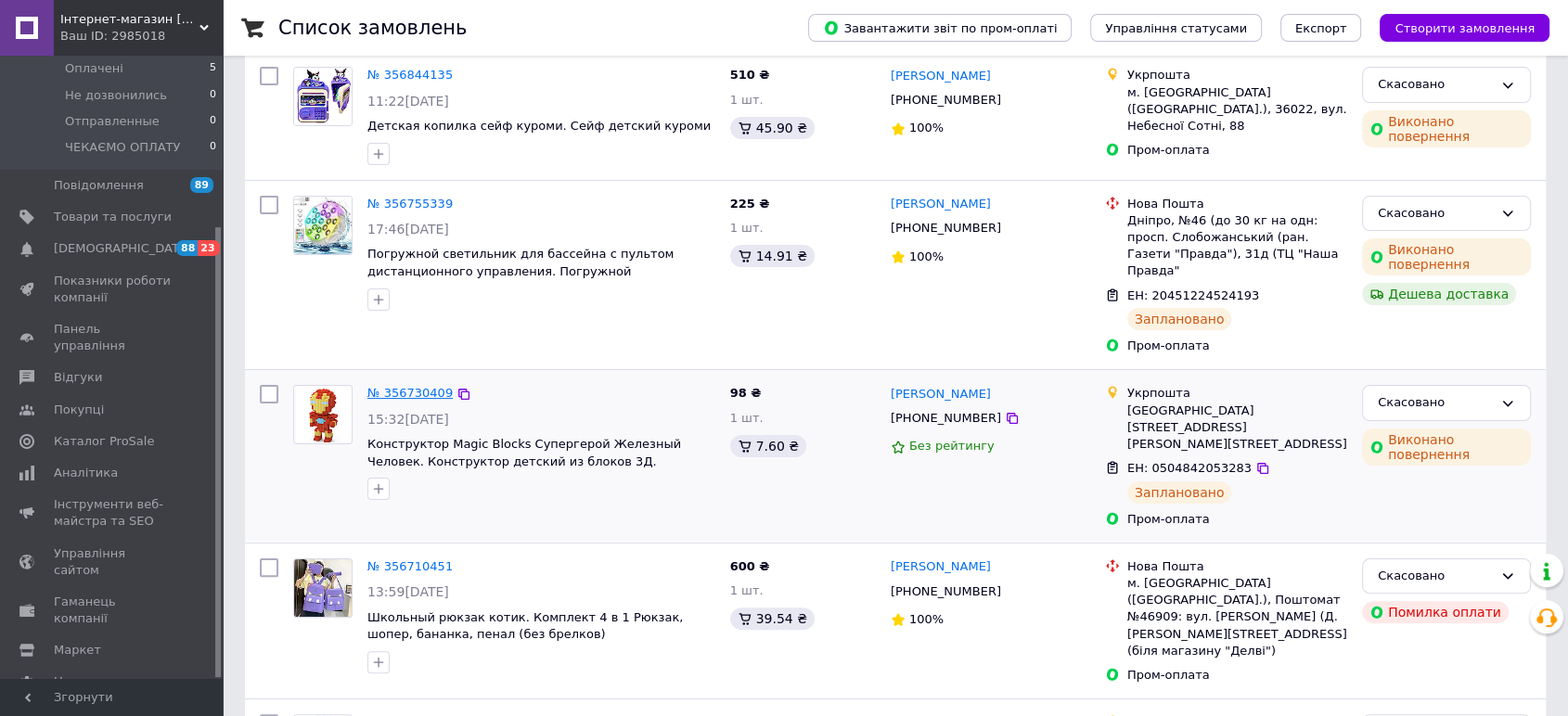
click at [423, 386] on link "№ 356730409" at bounding box center [410, 393] width 85 height 14
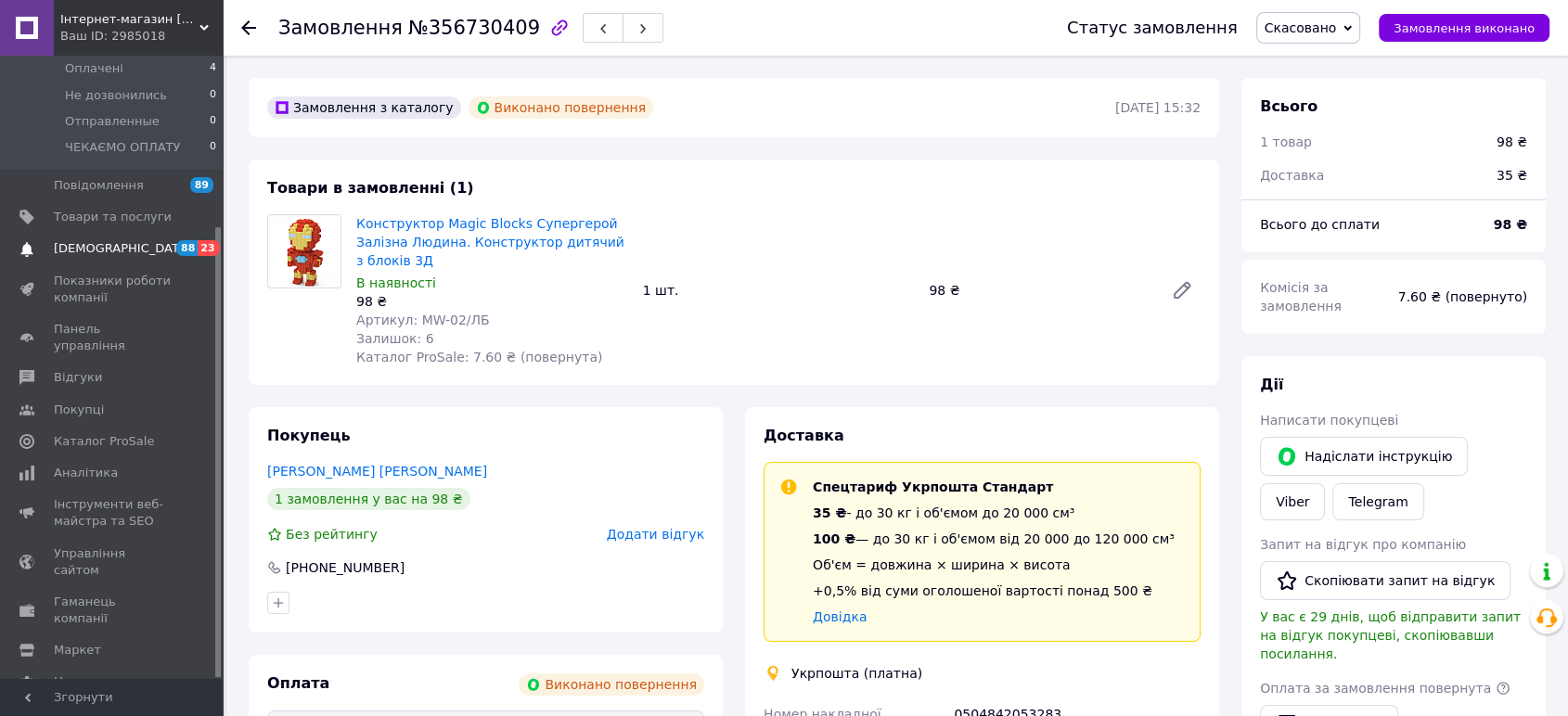
click at [103, 240] on span "[DEMOGRAPHIC_DATA]" at bounding box center [122, 249] width 137 height 17
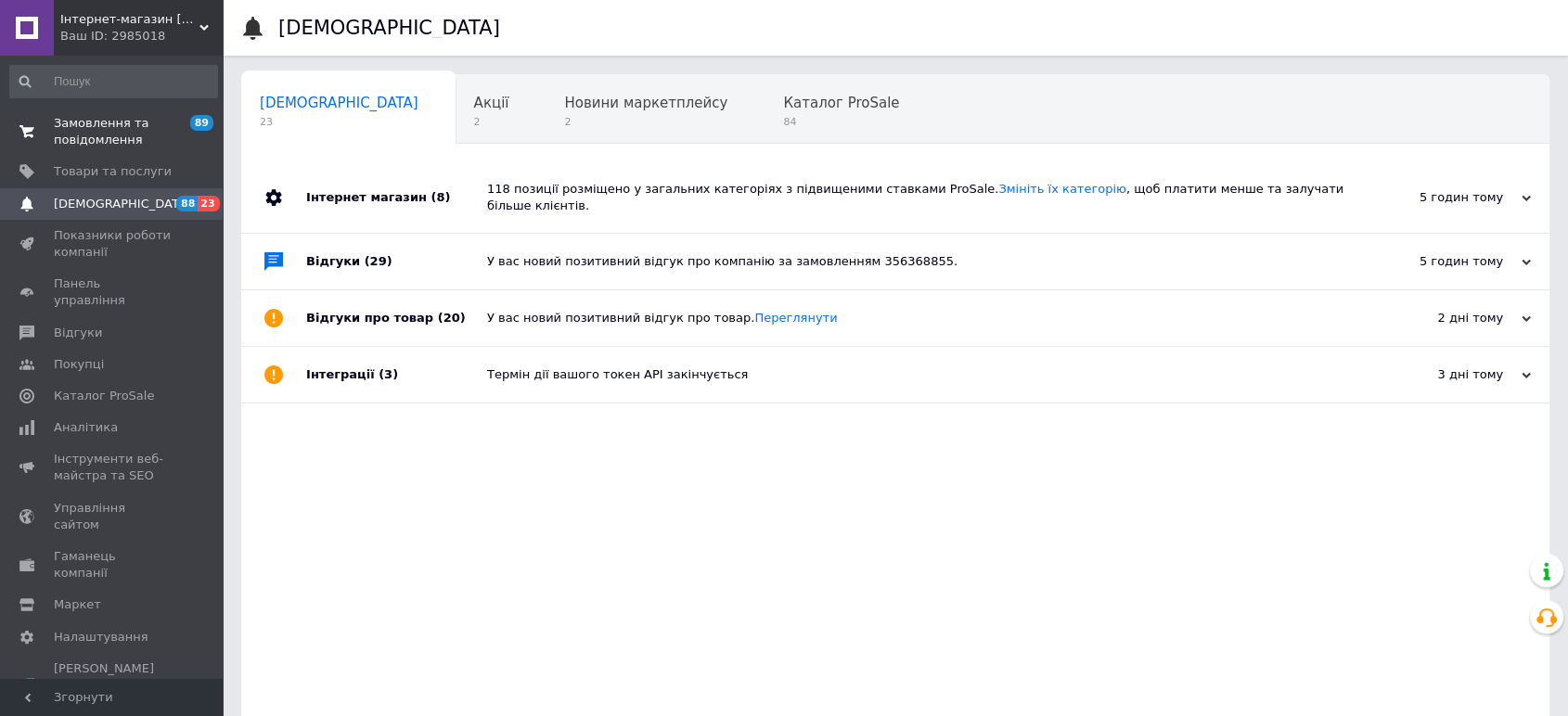
click at [99, 119] on span "Замовлення та повідомлення" at bounding box center [113, 131] width 118 height 33
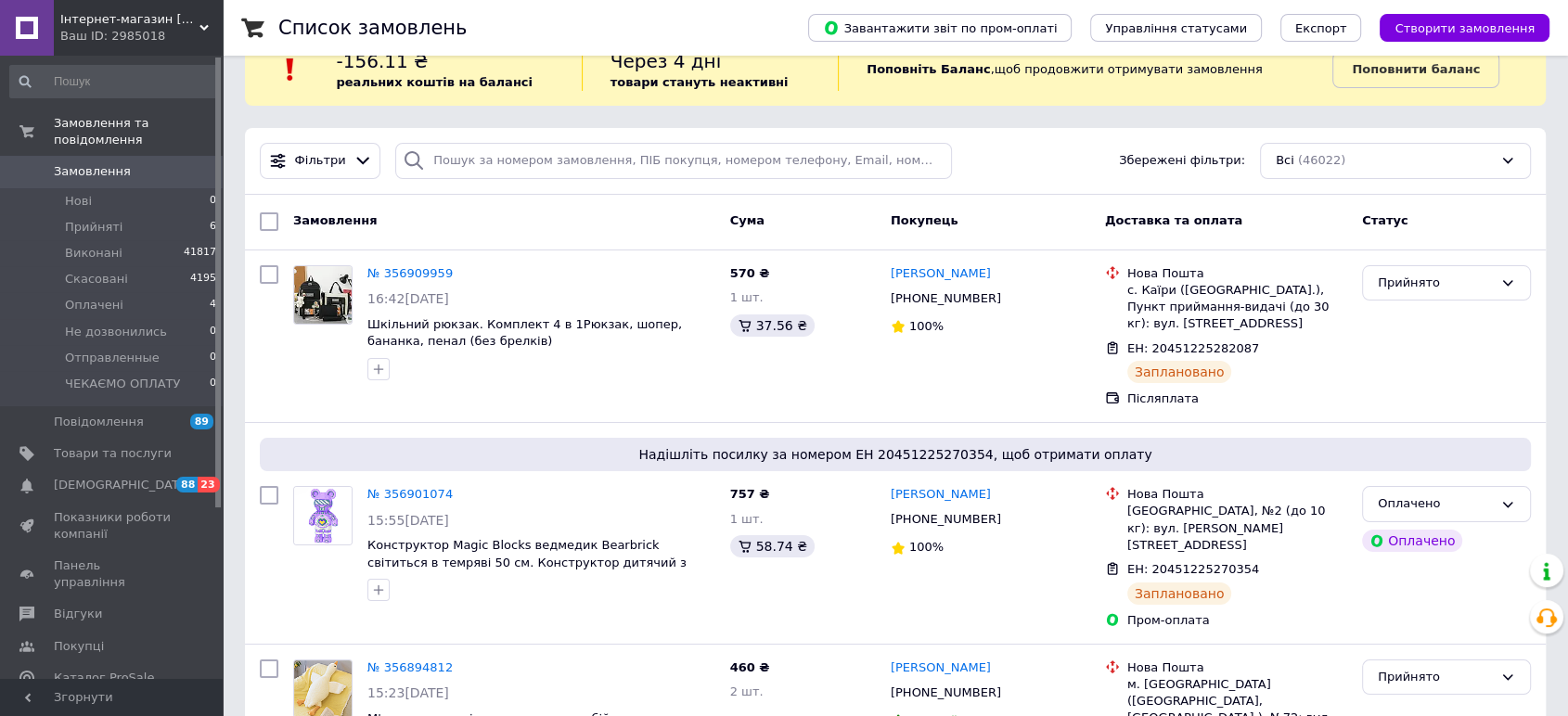
scroll to position [308, 0]
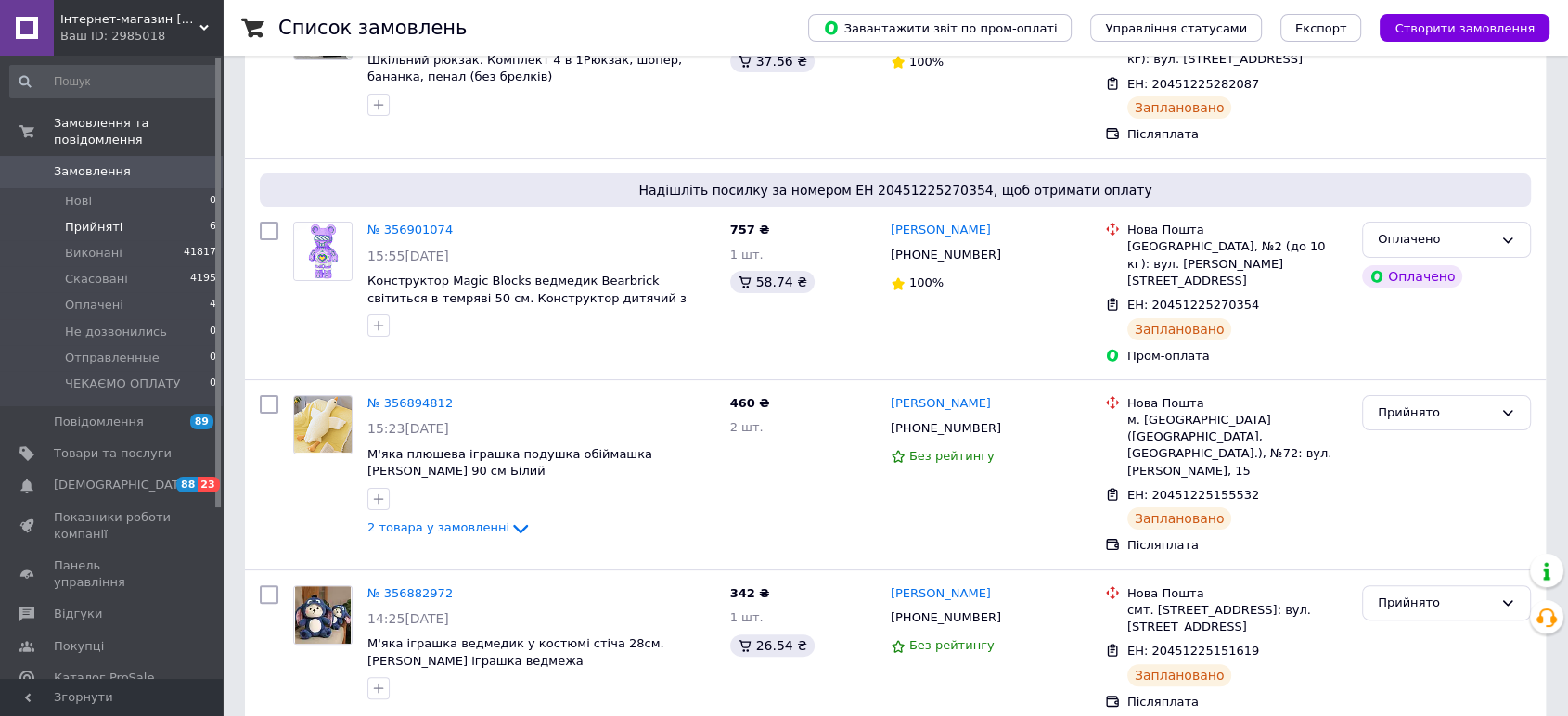
click at [101, 218] on span "Прийняті" at bounding box center [94, 227] width 58 height 17
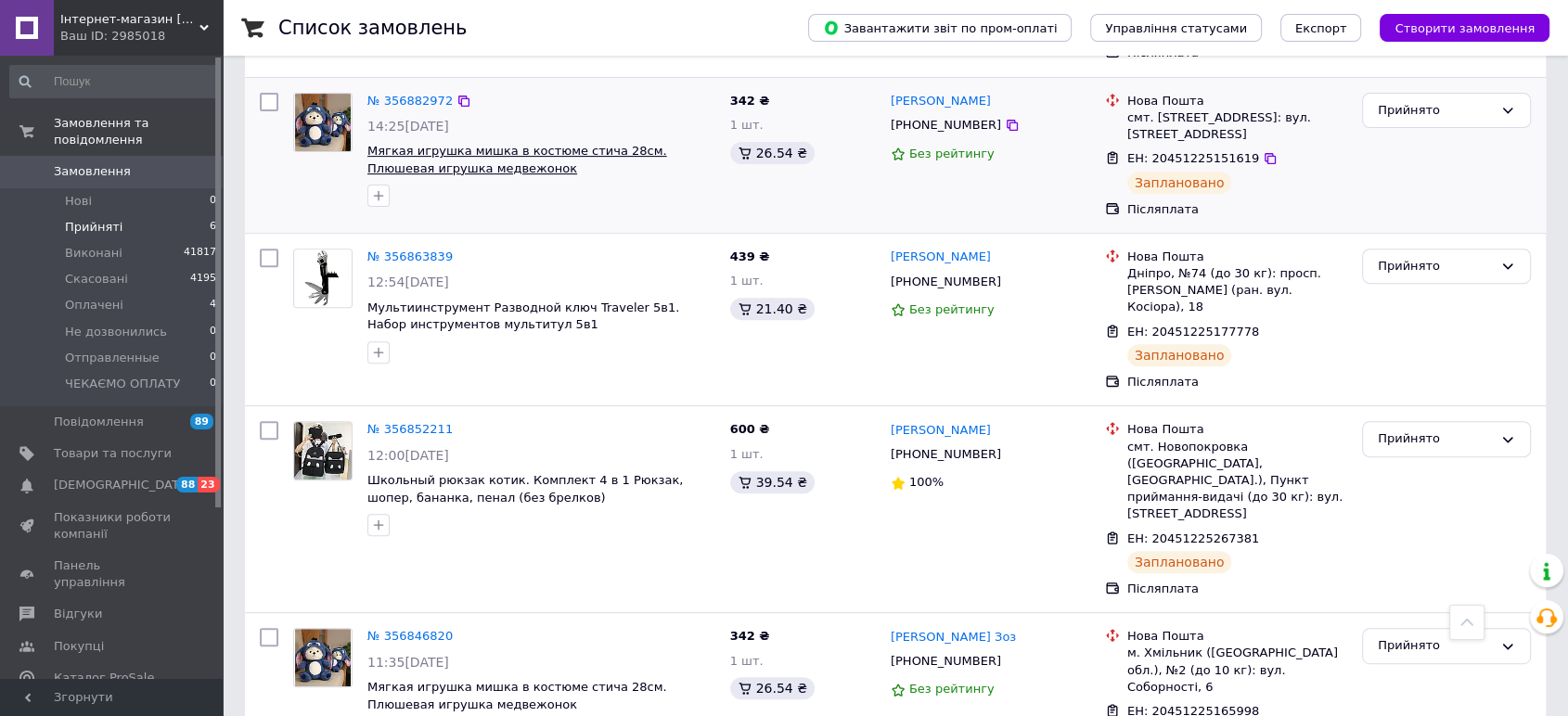
scroll to position [660, 0]
